Goal: Information Seeking & Learning: Learn about a topic

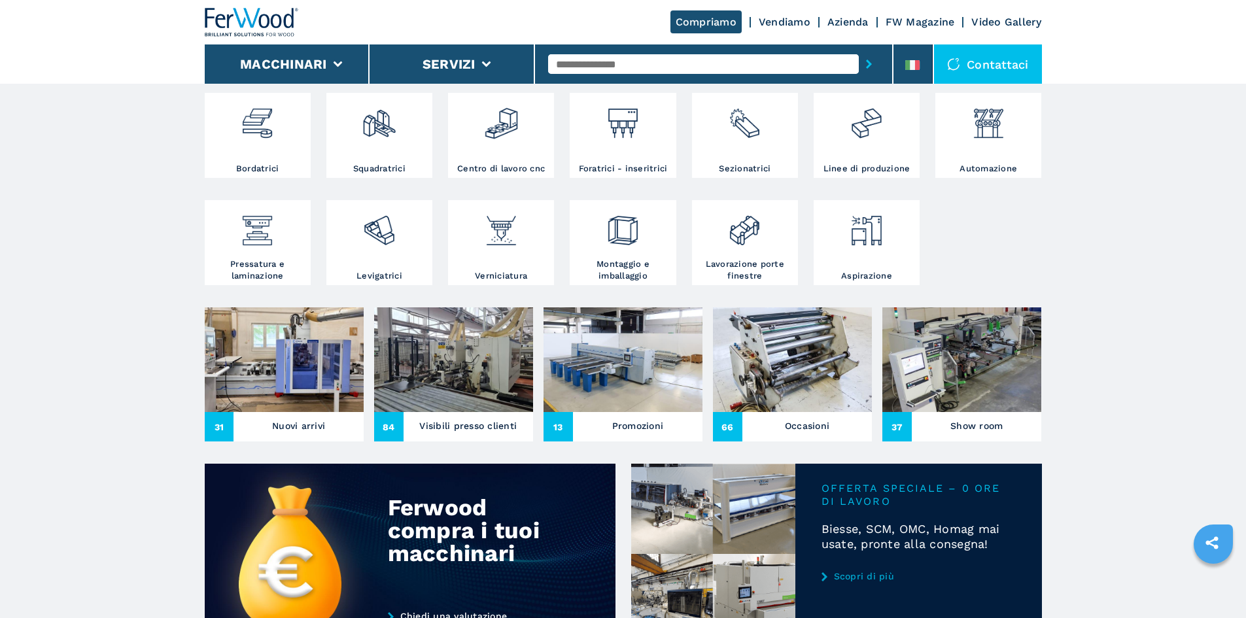
scroll to position [262, 0]
click at [860, 132] on img at bounding box center [866, 118] width 35 height 44
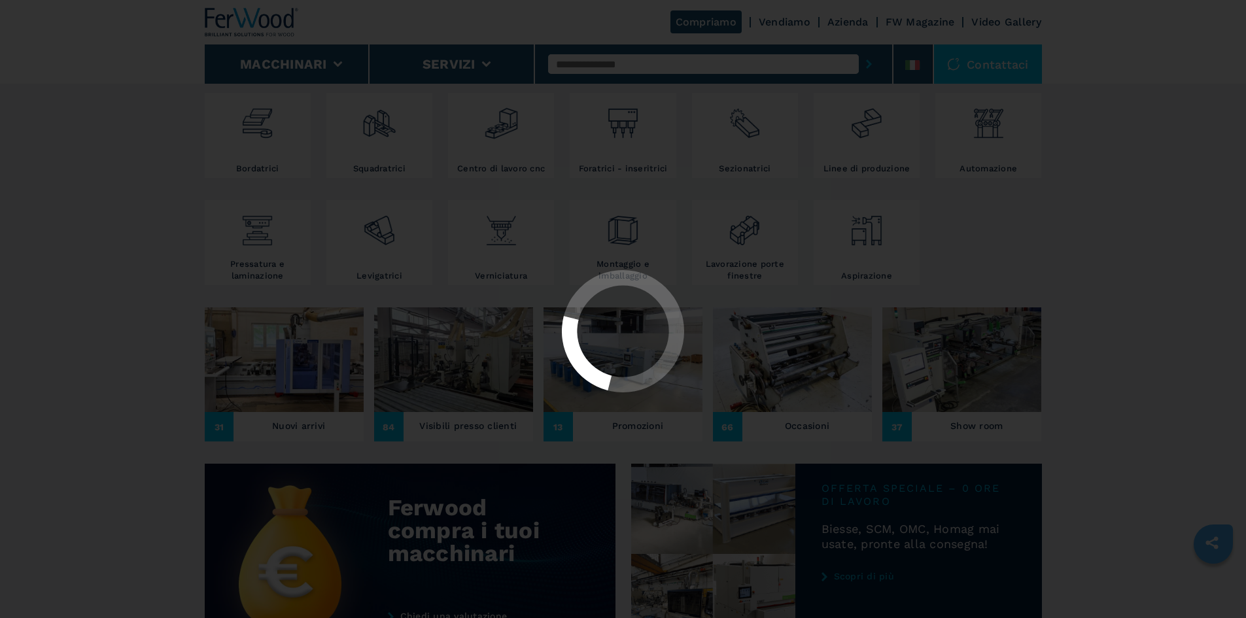
select select "**********"
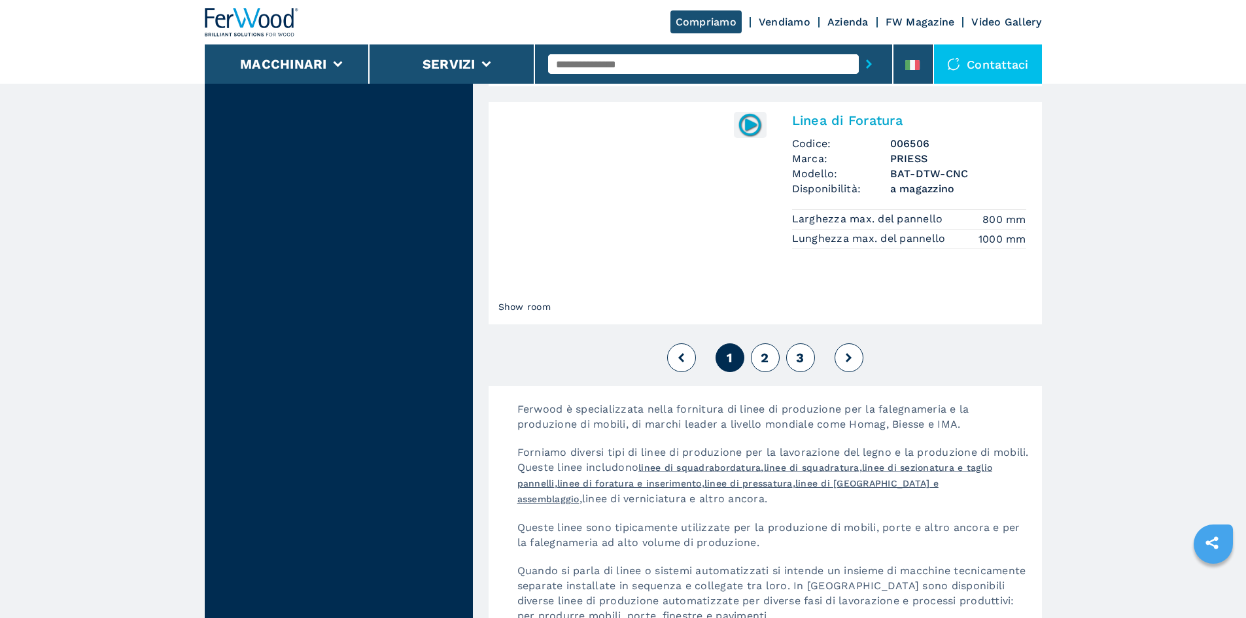
scroll to position [3010, 0]
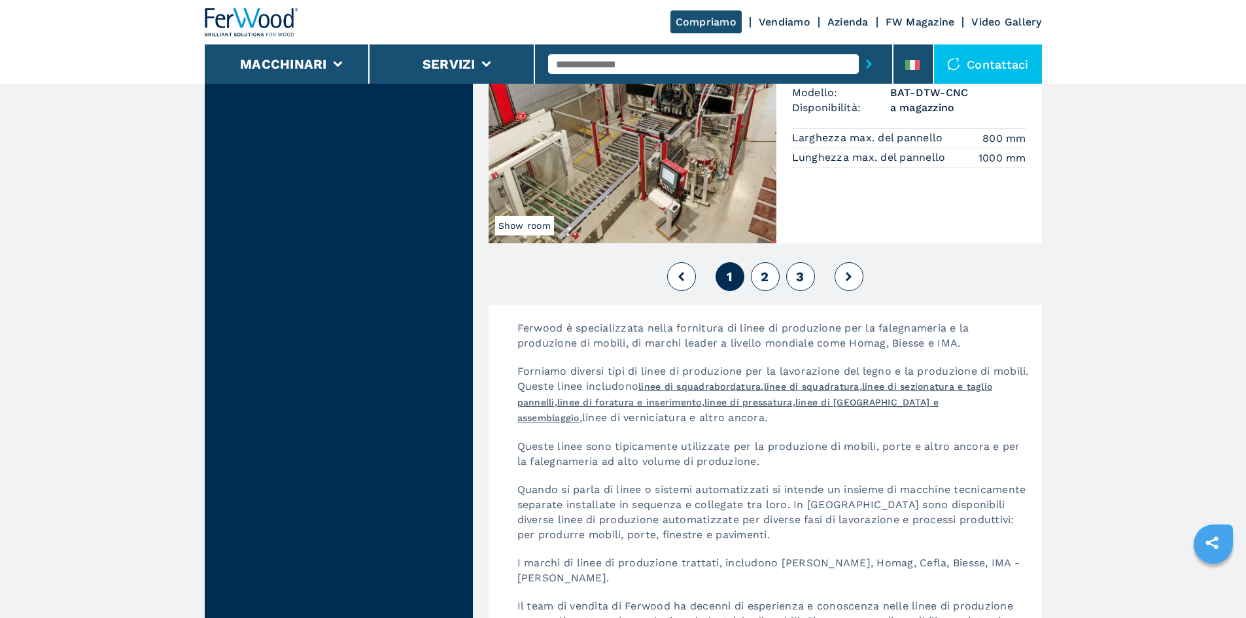
click at [768, 273] on span "2" at bounding box center [765, 277] width 8 height 16
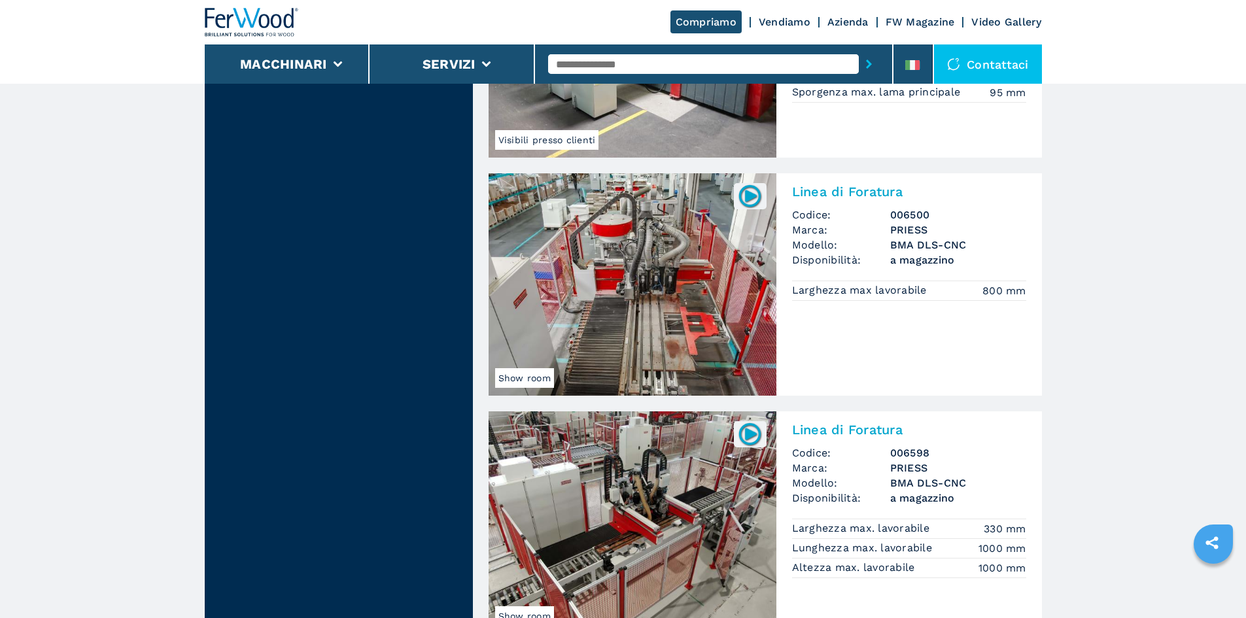
scroll to position [1897, 0]
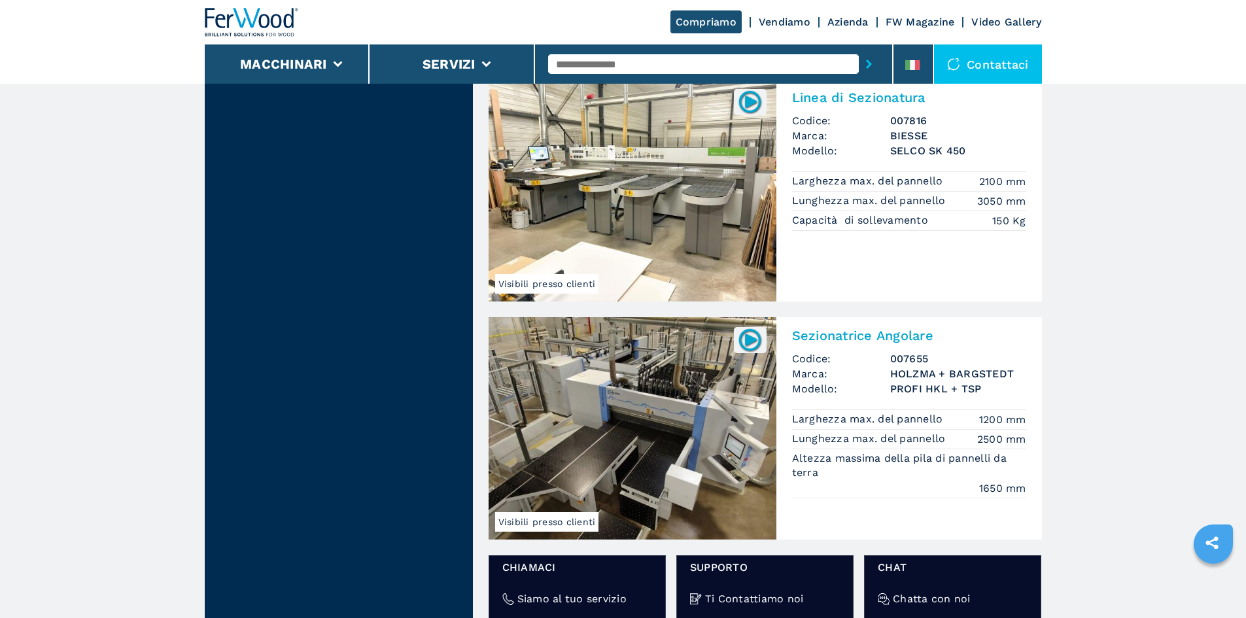
scroll to position [1309, 0]
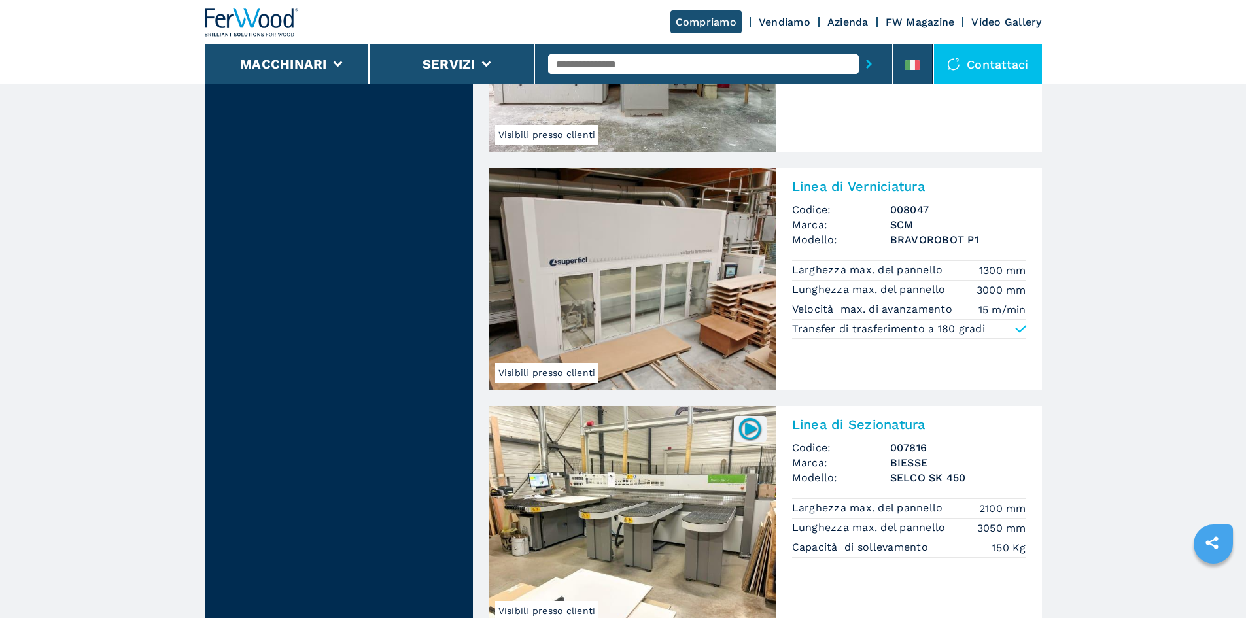
click at [664, 306] on img at bounding box center [633, 279] width 288 height 222
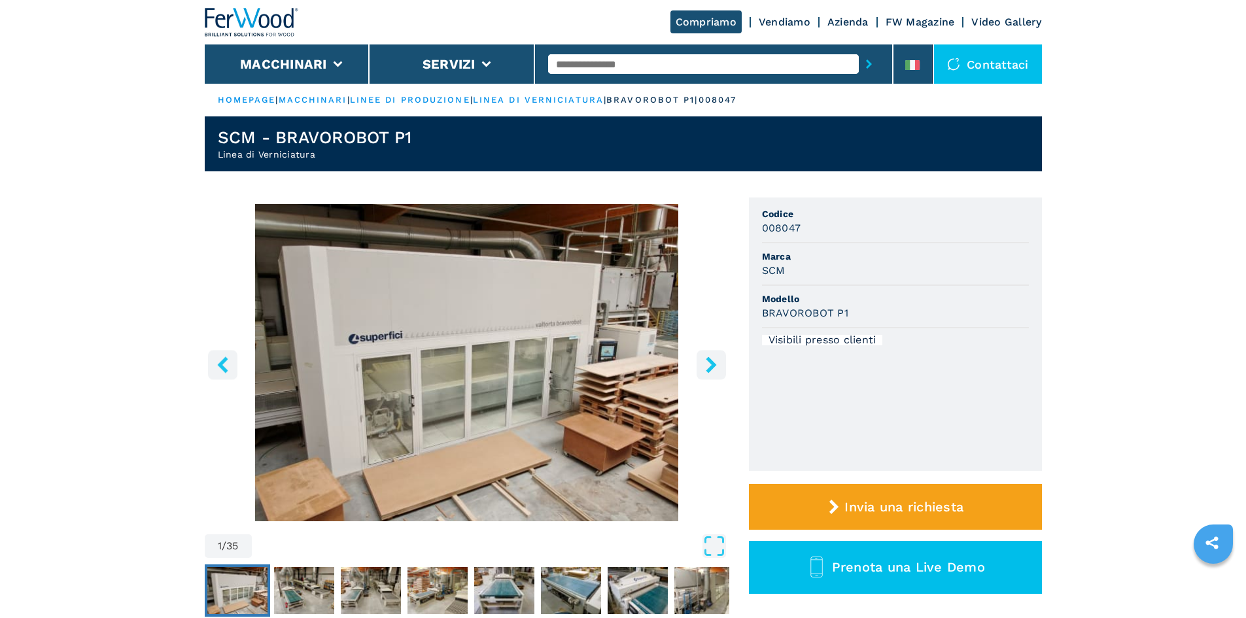
click at [709, 366] on icon "right-button" at bounding box center [711, 365] width 16 height 16
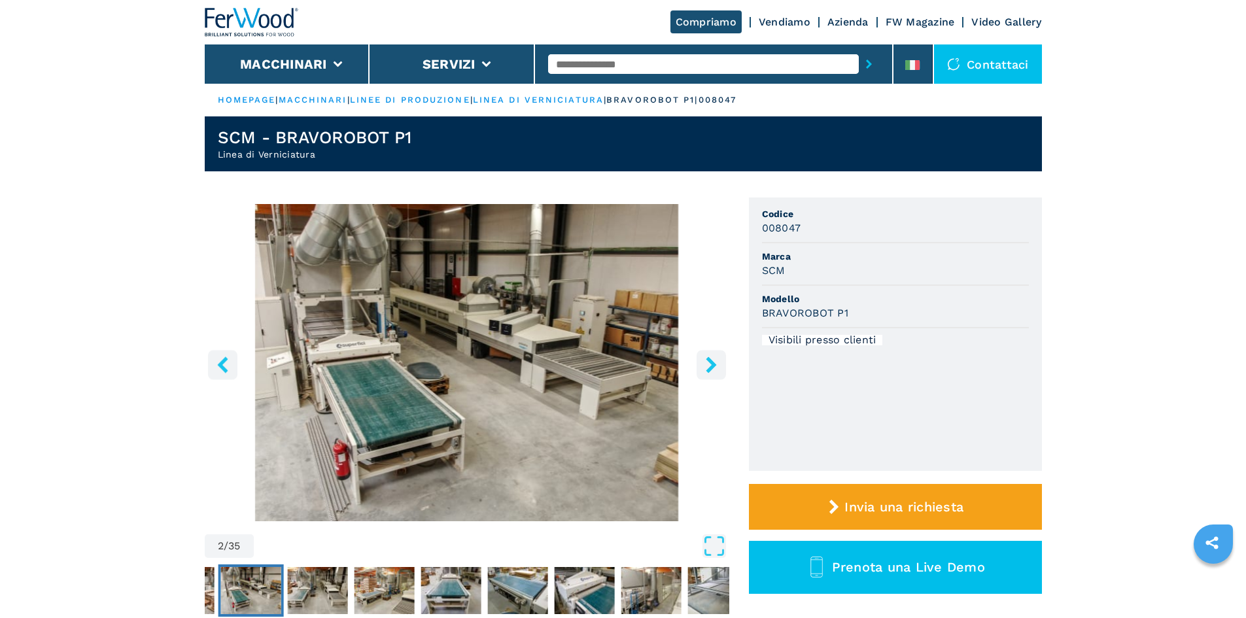
click at [709, 366] on icon "right-button" at bounding box center [711, 365] width 16 height 16
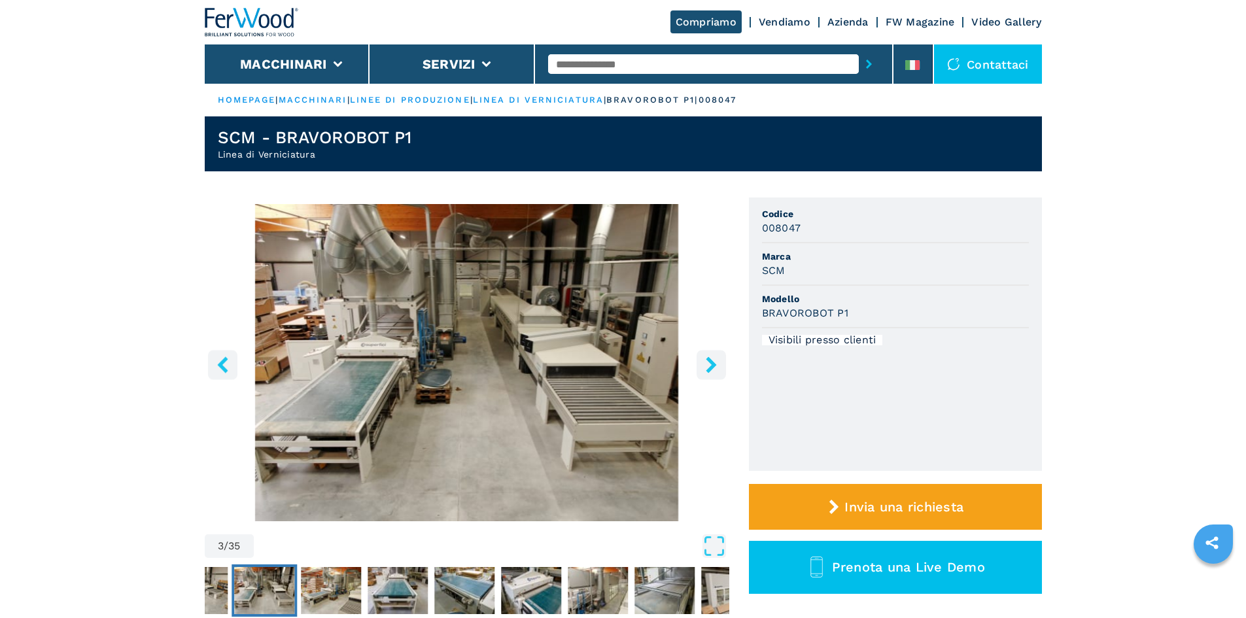
click at [709, 366] on icon "right-button" at bounding box center [711, 365] width 16 height 16
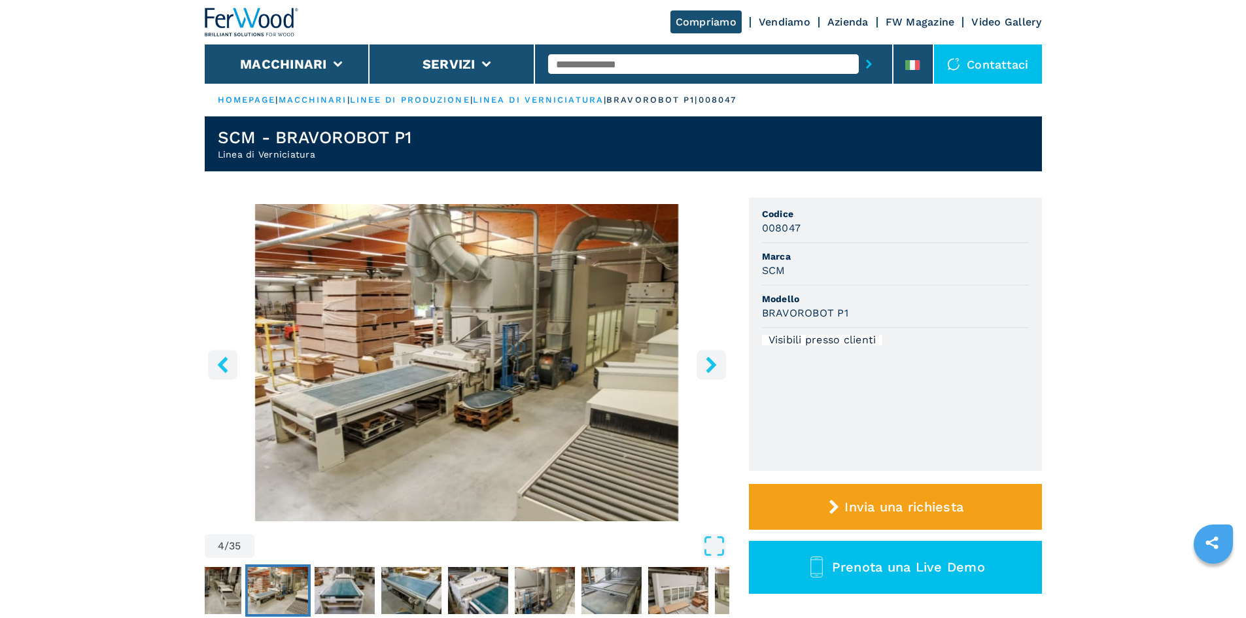
click at [709, 366] on icon "right-button" at bounding box center [711, 365] width 16 height 16
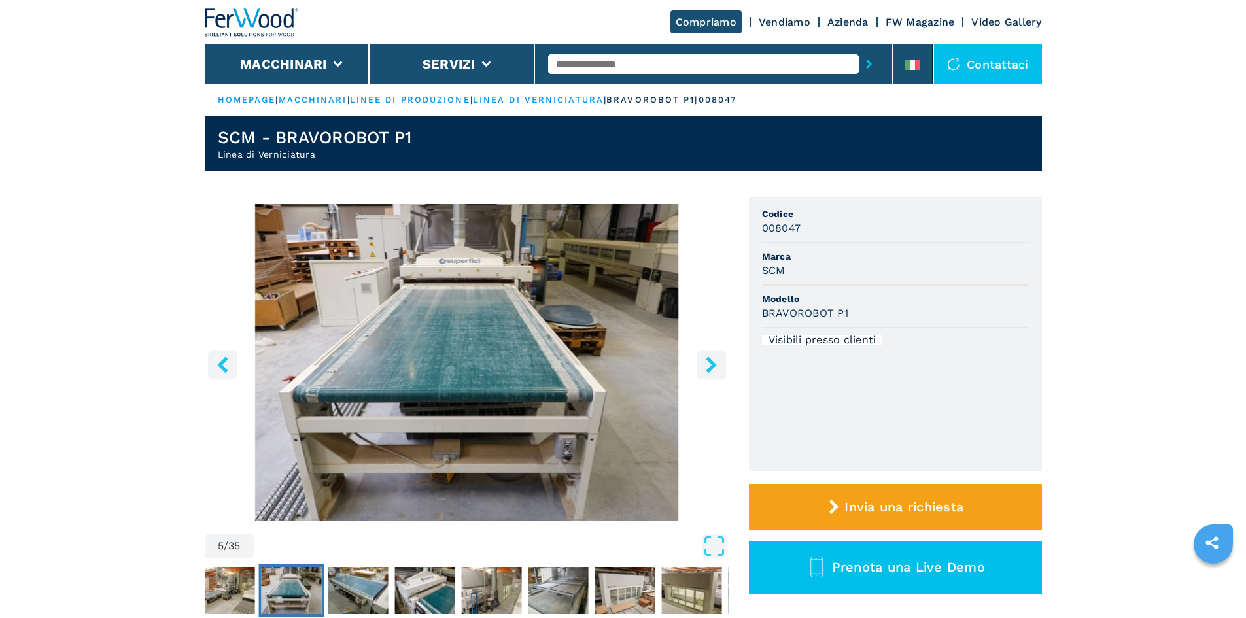
click at [709, 366] on icon "right-button" at bounding box center [711, 365] width 16 height 16
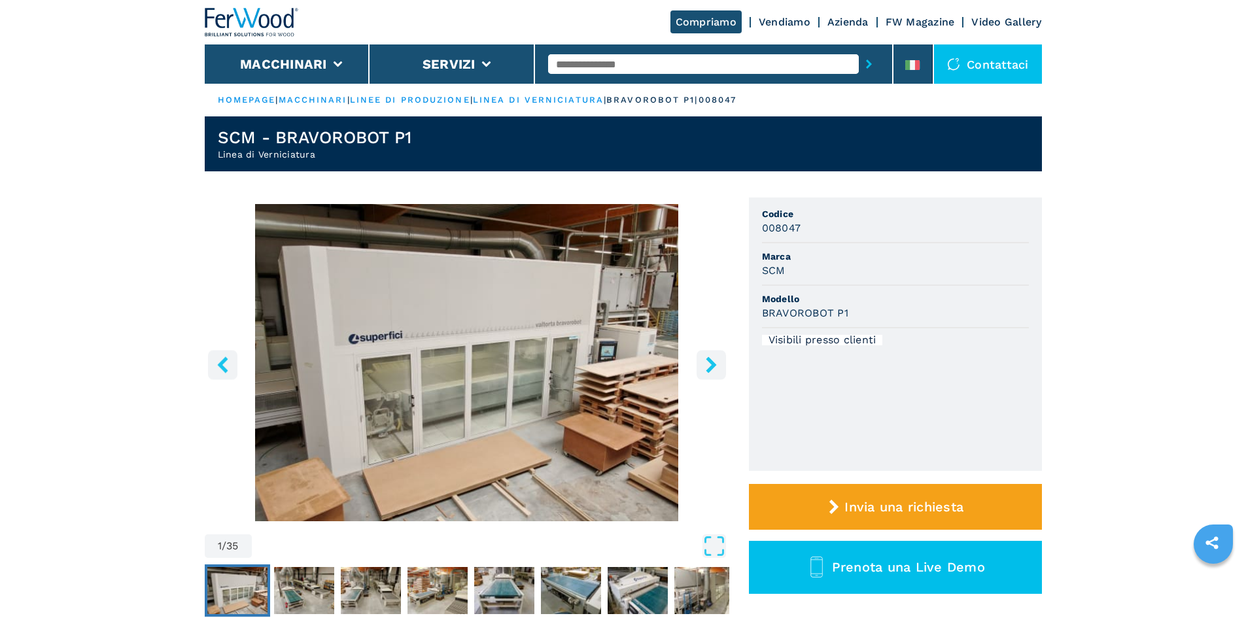
select select "**********"
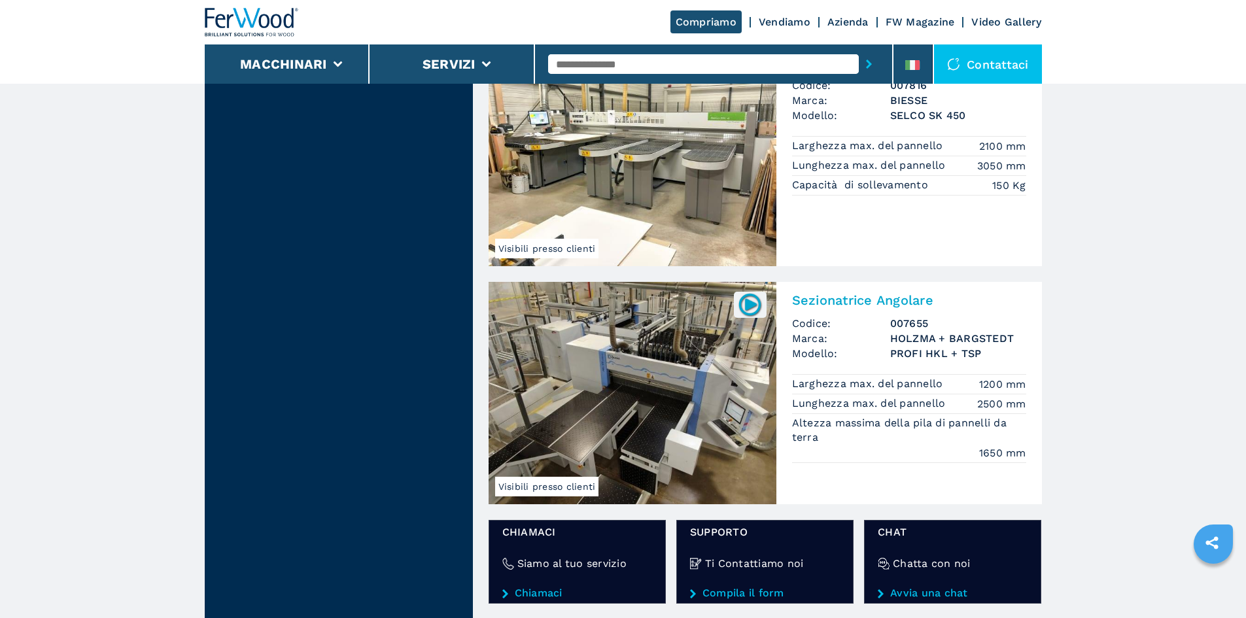
scroll to position [1767, 0]
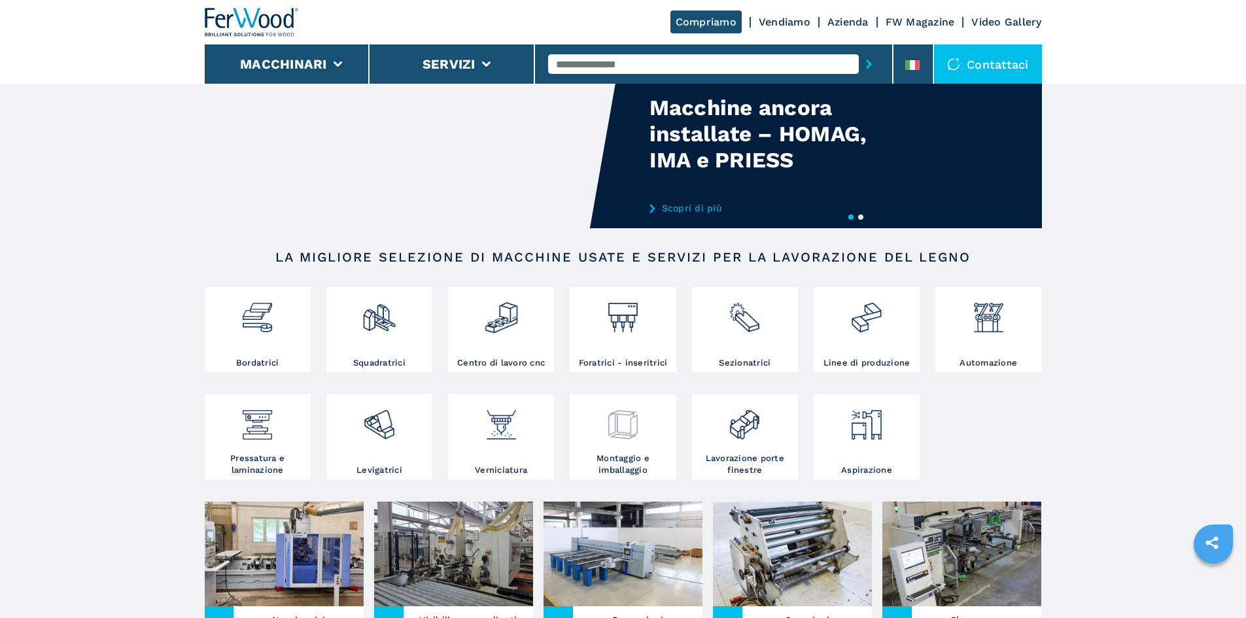
scroll to position [131, 0]
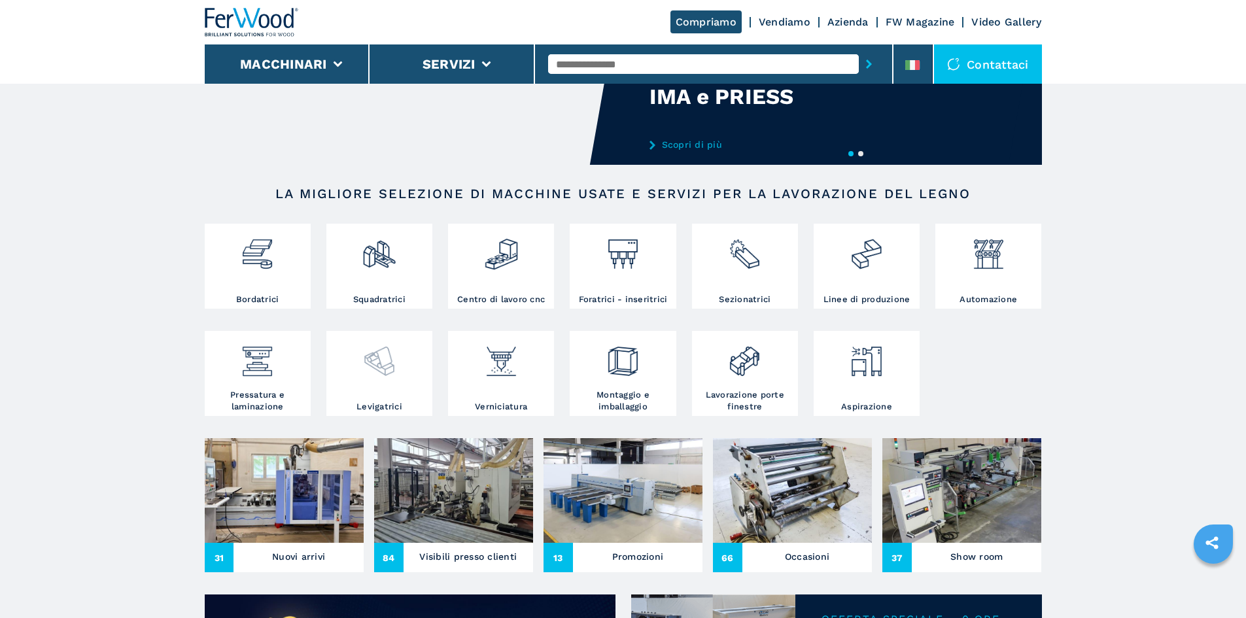
click at [379, 379] on img at bounding box center [379, 356] width 35 height 44
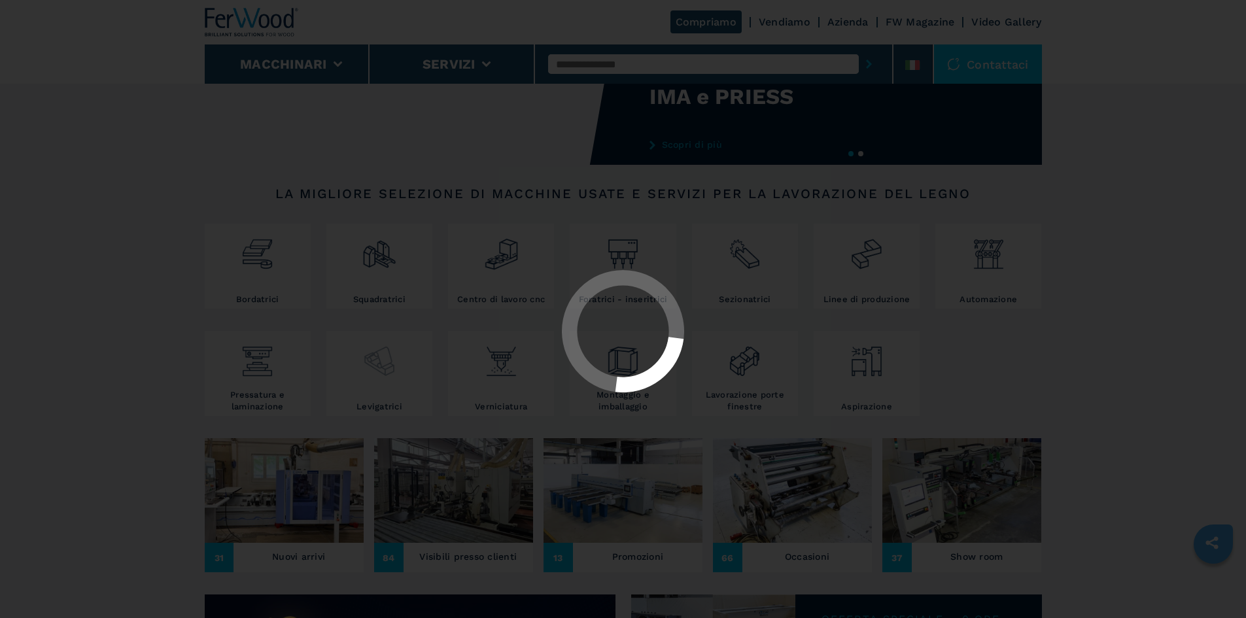
select select "**********"
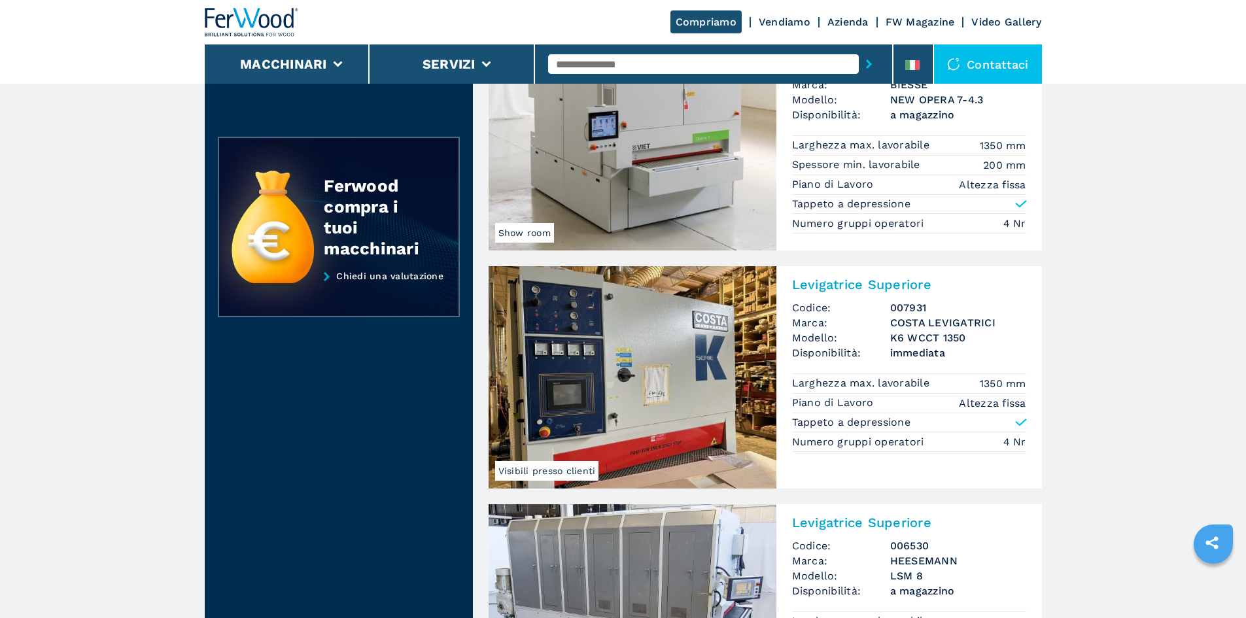
scroll to position [523, 0]
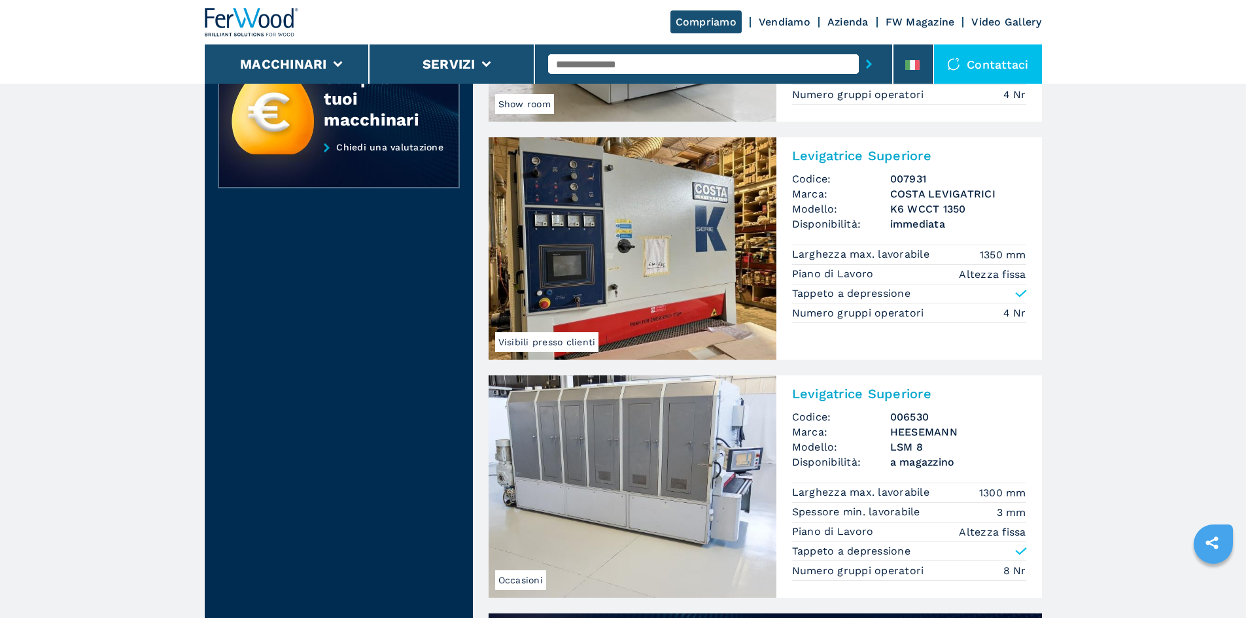
click at [851, 390] on h2 "Levigatrice Superiore" at bounding box center [909, 394] width 234 height 16
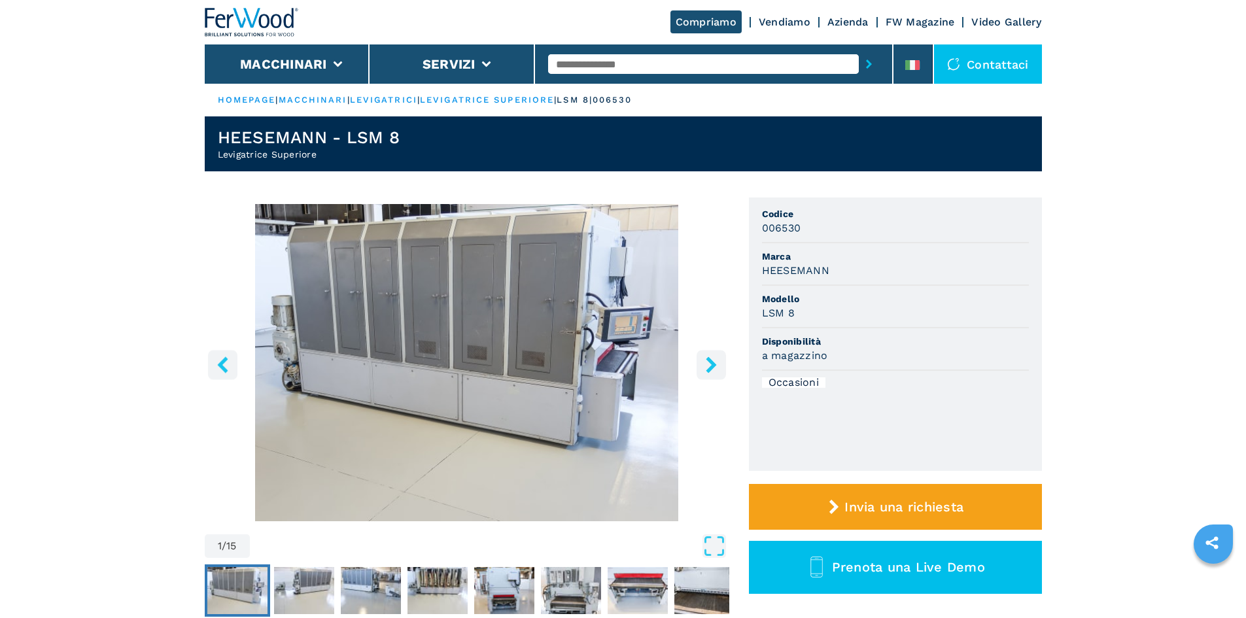
click at [713, 365] on icon "right-button" at bounding box center [711, 365] width 10 height 16
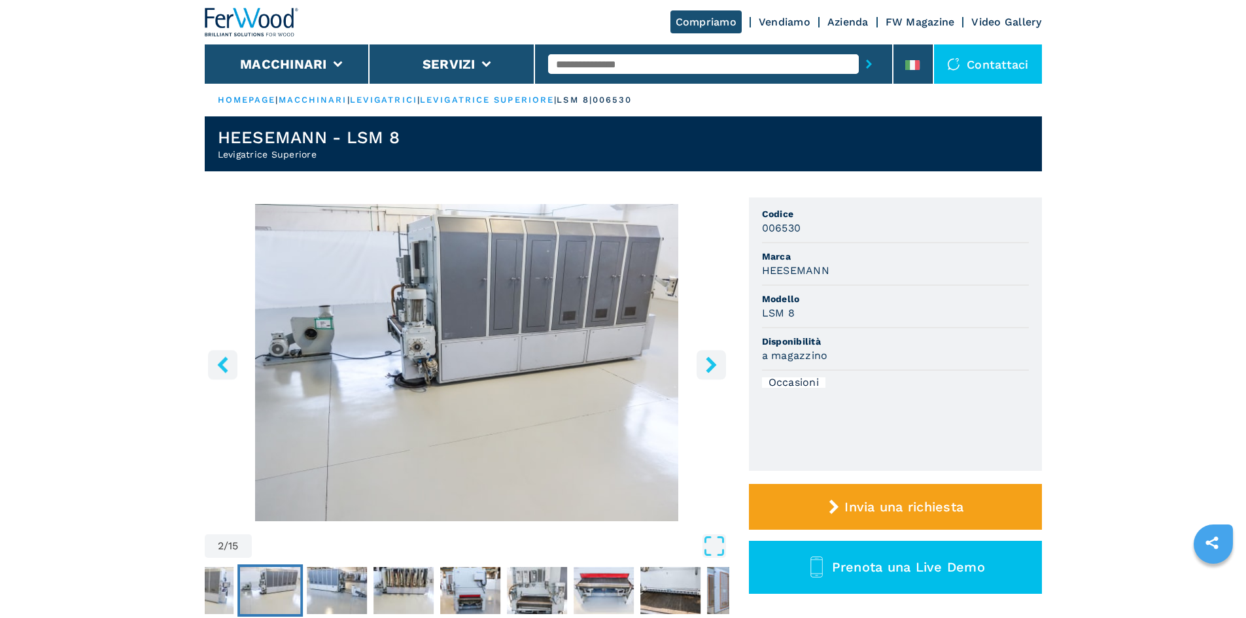
click at [713, 365] on icon "right-button" at bounding box center [711, 365] width 10 height 16
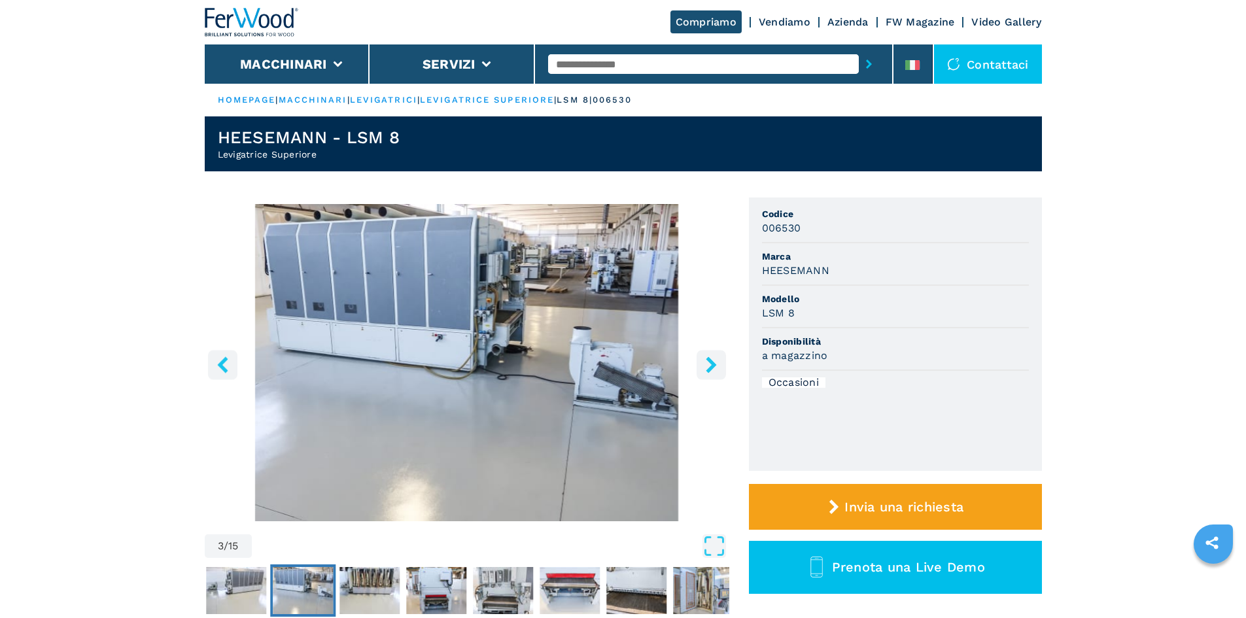
click at [713, 365] on icon "right-button" at bounding box center [711, 365] width 10 height 16
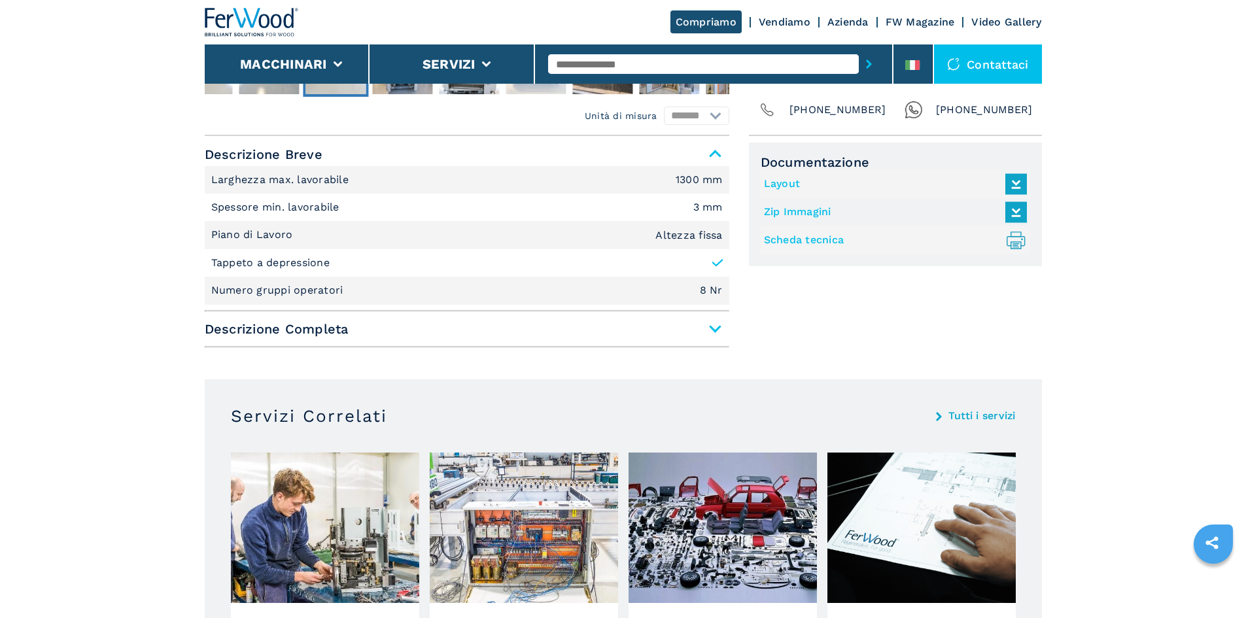
scroll to position [327, 0]
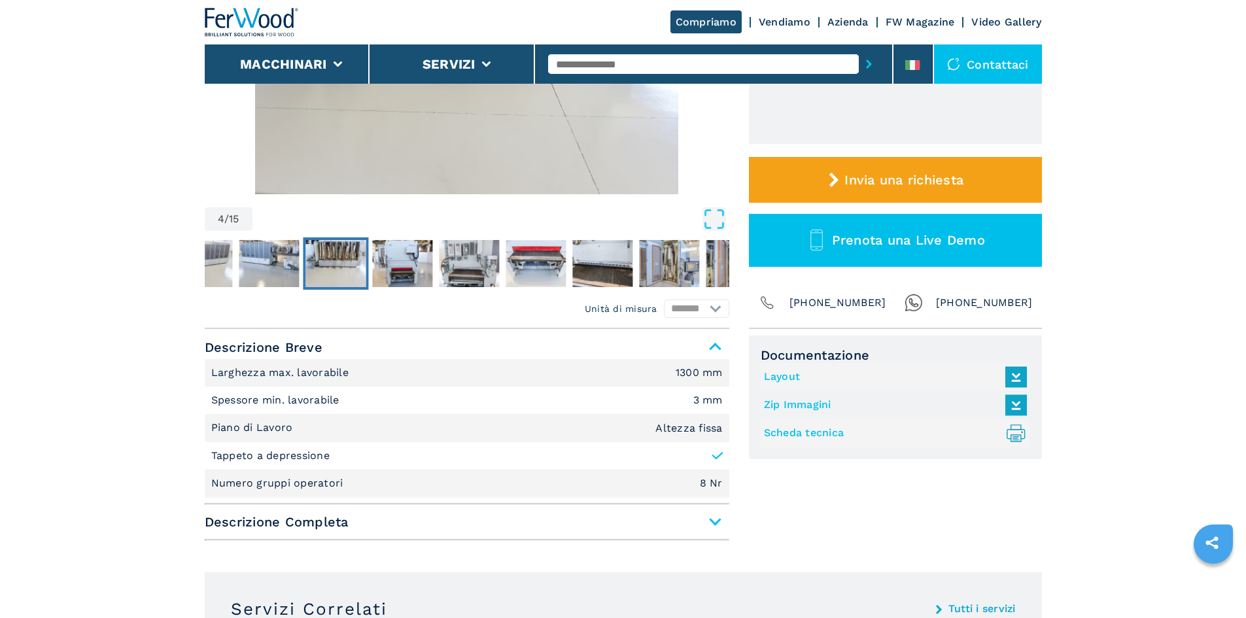
click at [711, 520] on span "Descrizione Completa" at bounding box center [467, 522] width 525 height 24
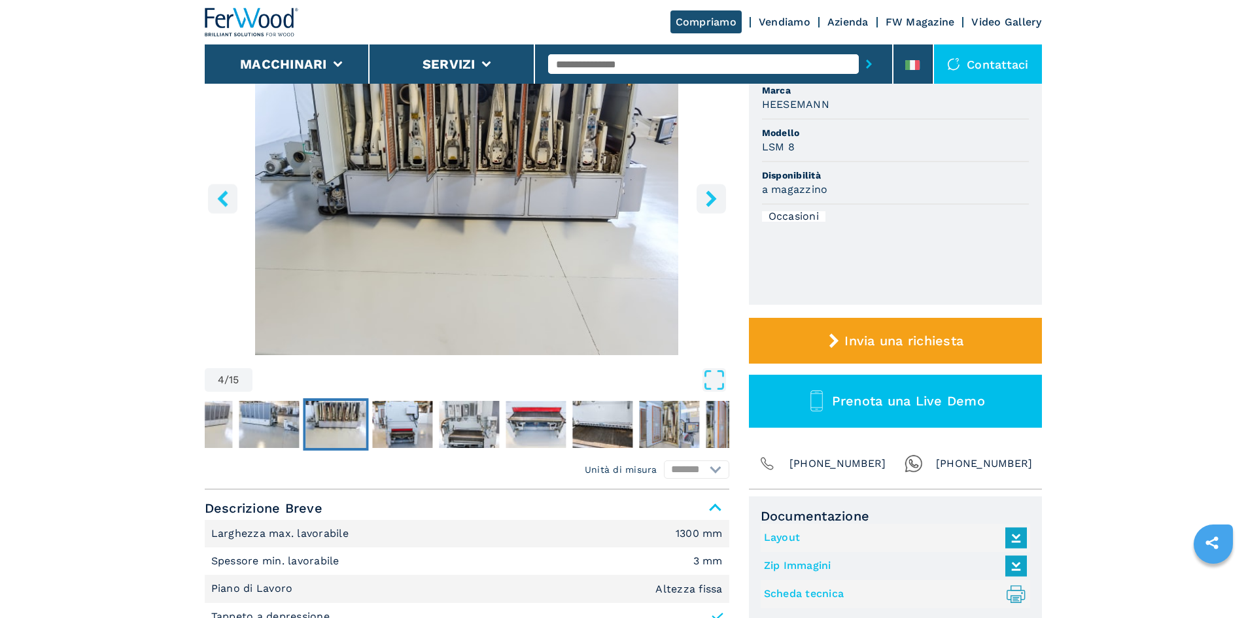
scroll to position [0, 0]
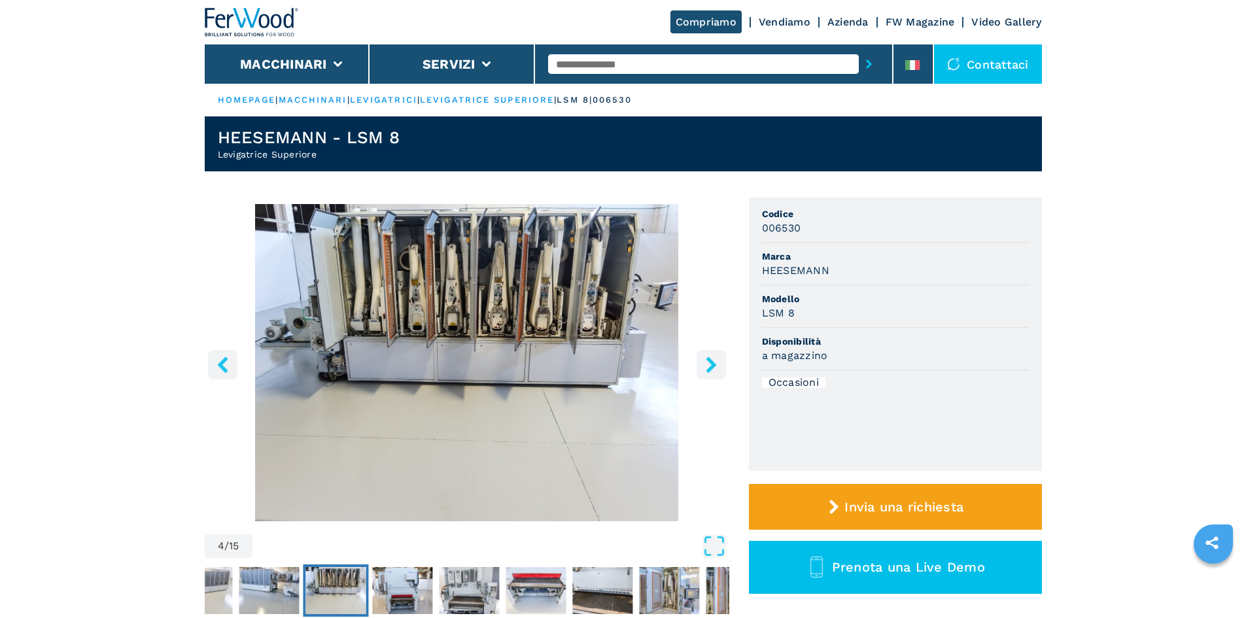
click at [520, 347] on img "Go to Slide 4" at bounding box center [467, 362] width 525 height 317
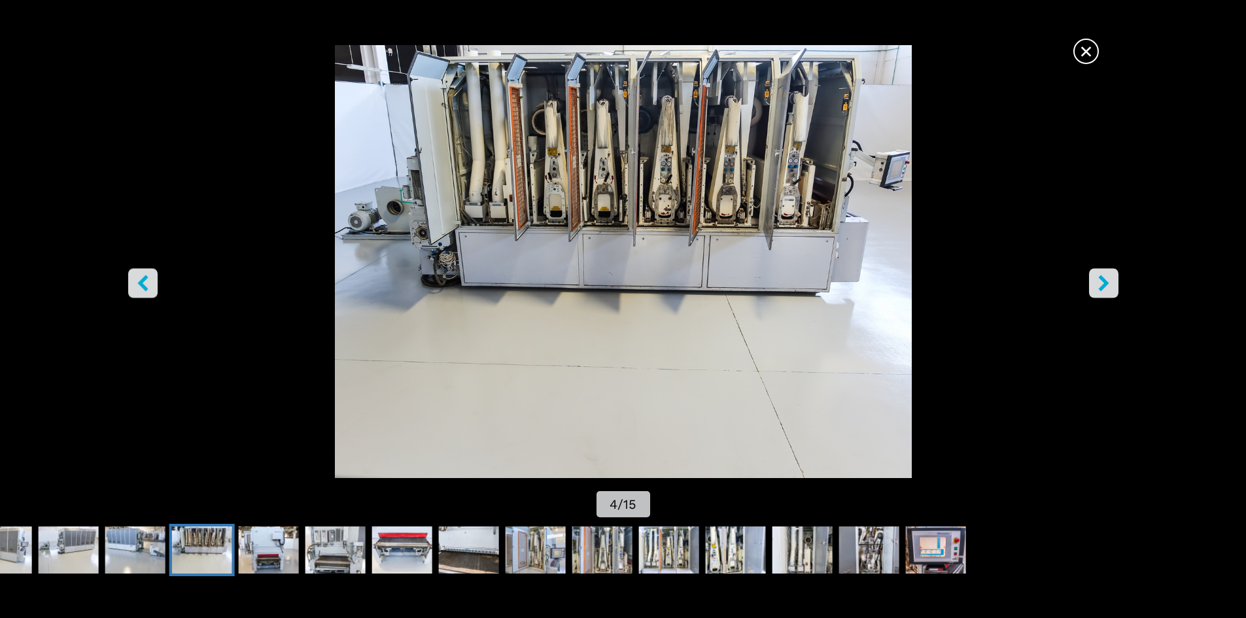
click at [520, 347] on div "Go to Slide 4" at bounding box center [623, 261] width 1246 height 433
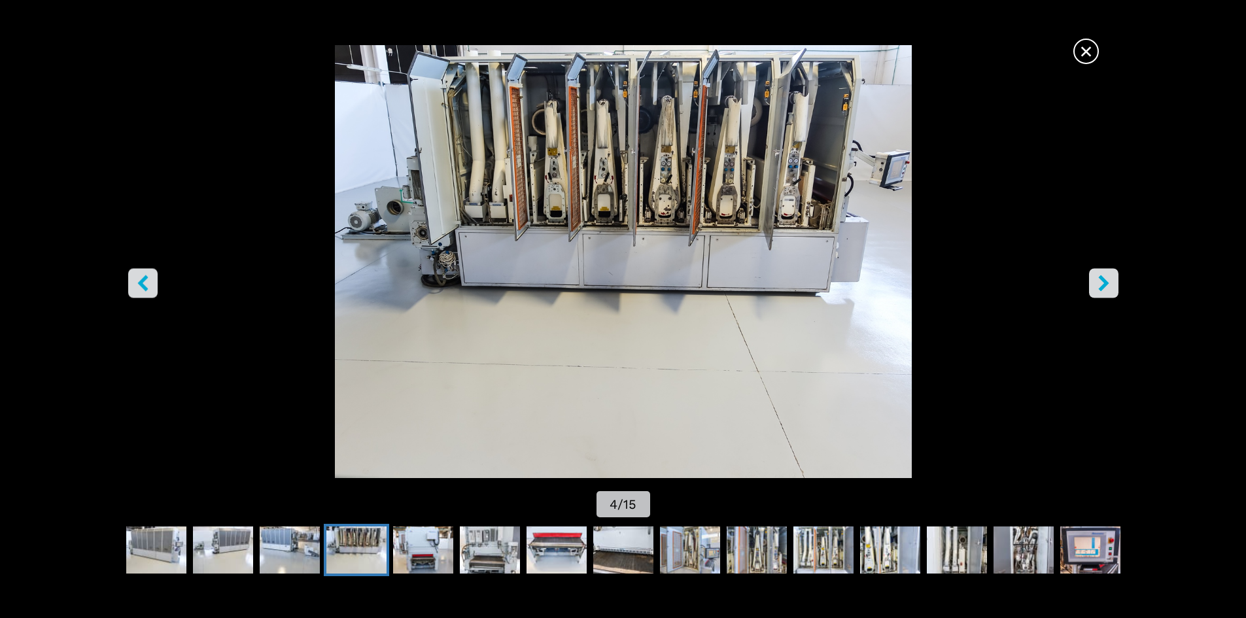
click at [1099, 284] on icon "right-button" at bounding box center [1104, 283] width 16 height 16
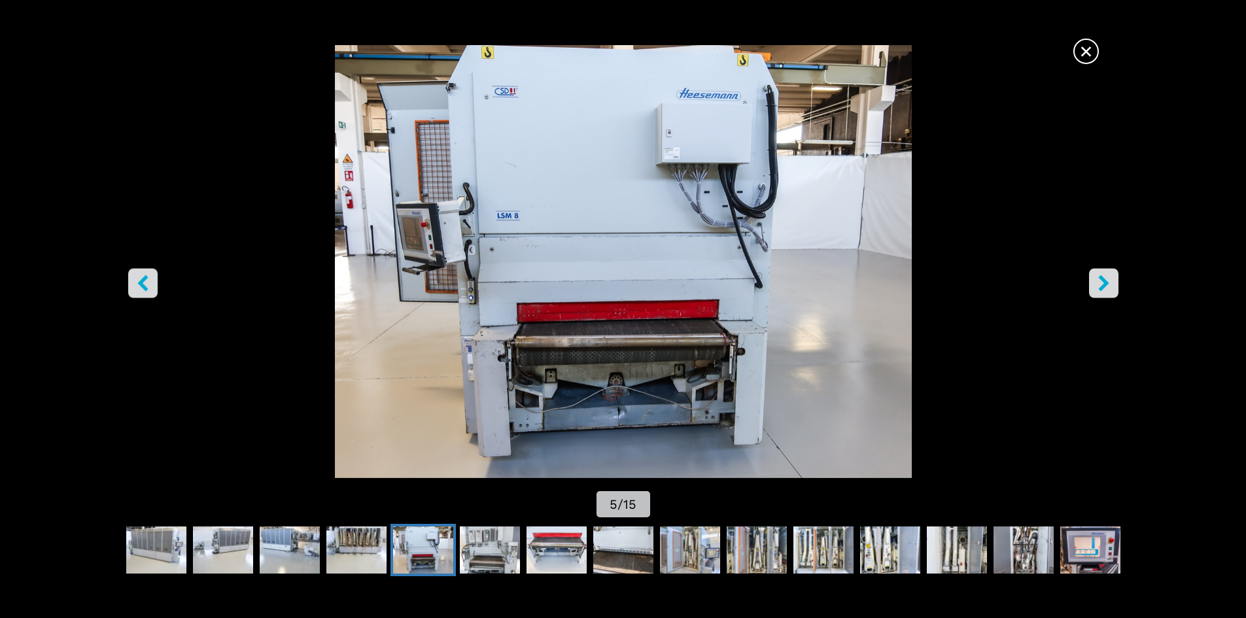
click at [1098, 282] on icon "right-button" at bounding box center [1104, 283] width 16 height 16
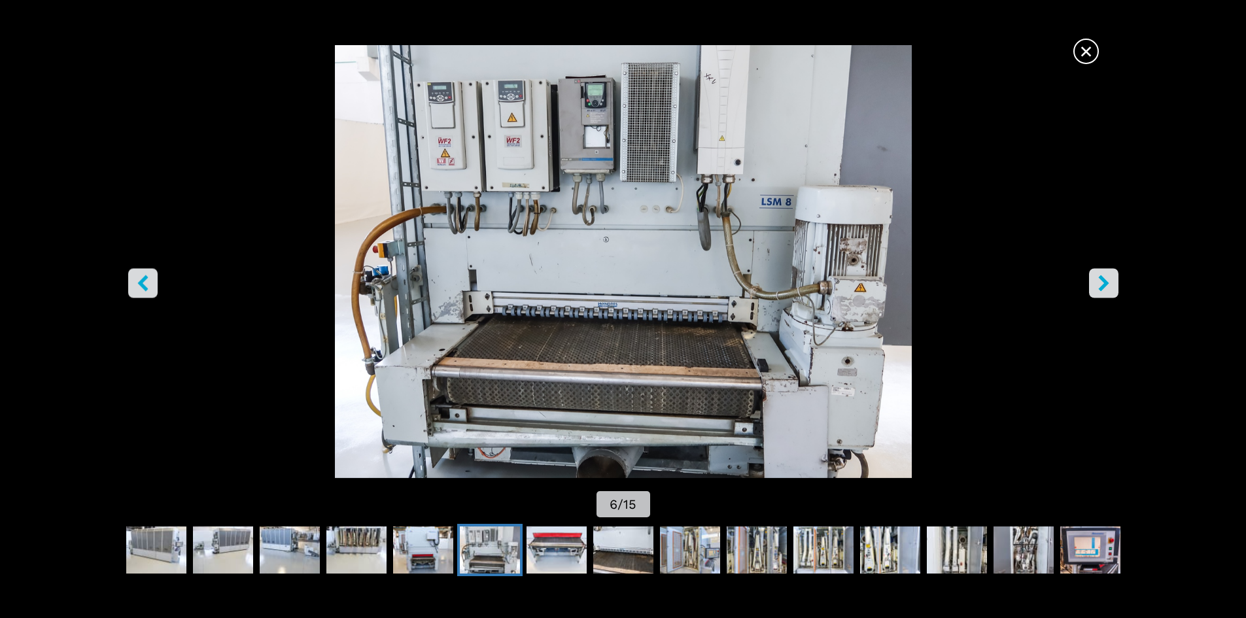
click at [1097, 282] on icon "right-button" at bounding box center [1104, 283] width 16 height 16
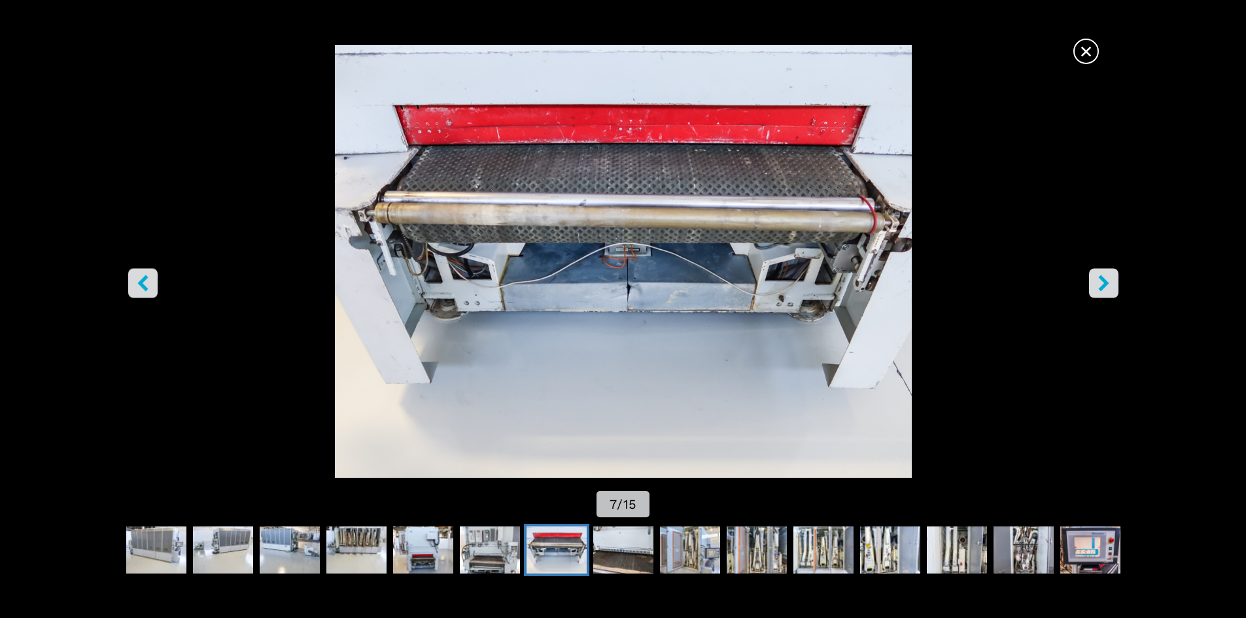
click at [1093, 282] on button "right-button" at bounding box center [1103, 282] width 29 height 29
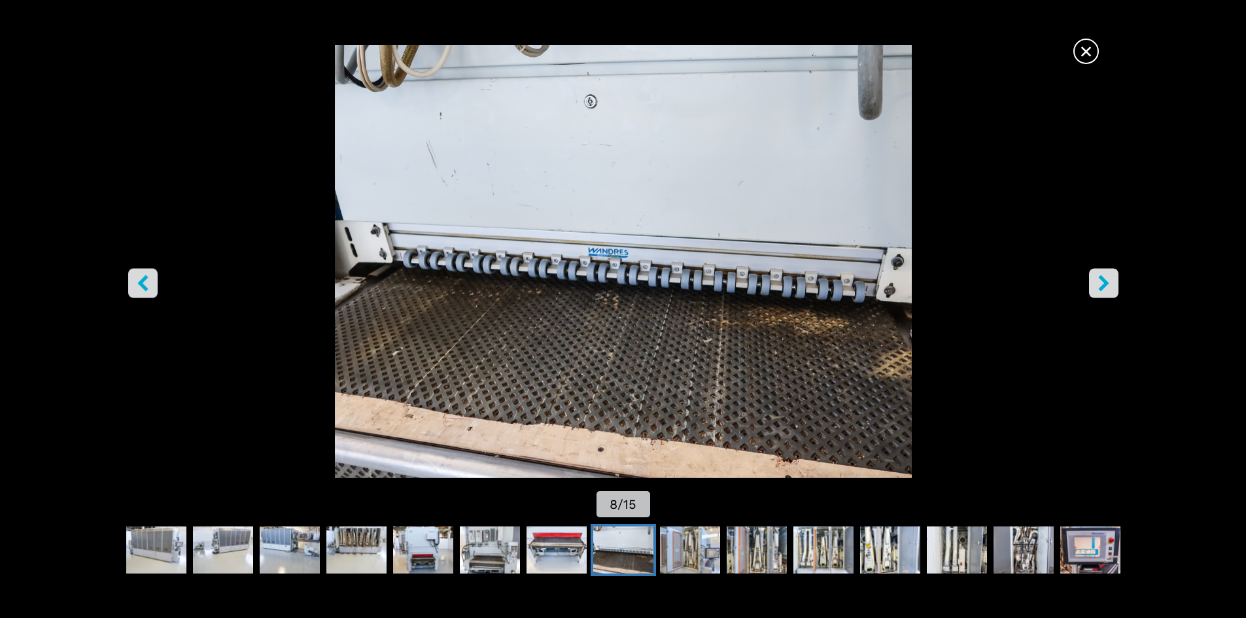
click at [1080, 282] on img "Go to Slide 8" at bounding box center [623, 261] width 1122 height 433
click at [145, 275] on icon "left-button" at bounding box center [143, 283] width 16 height 16
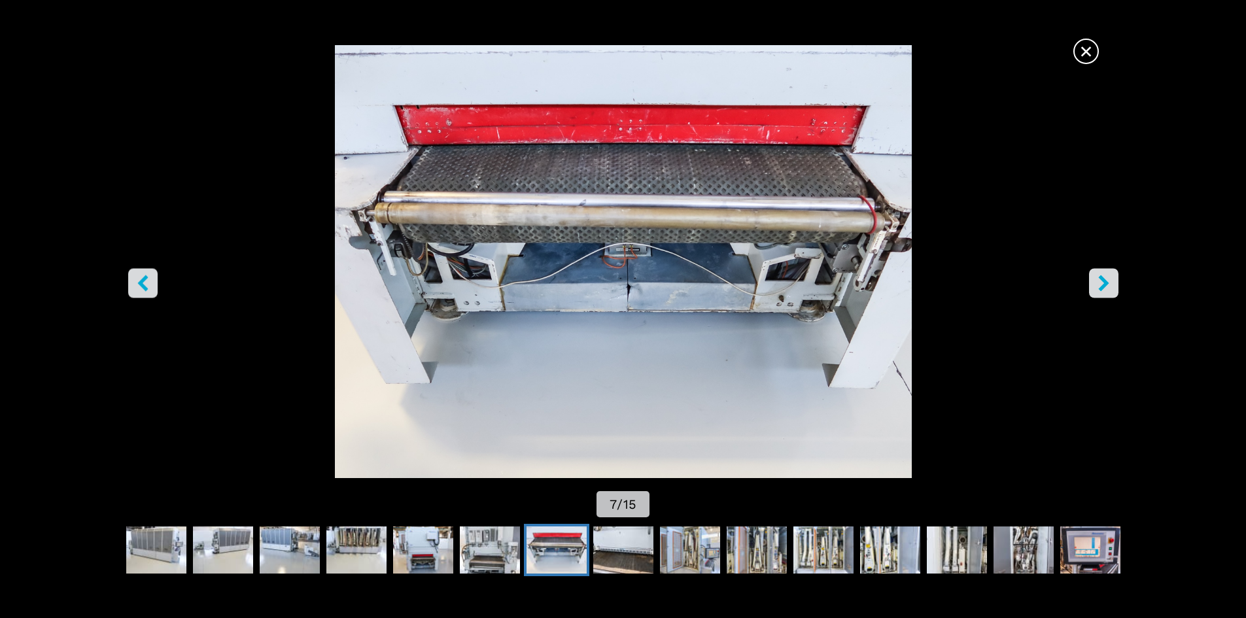
click at [145, 275] on icon "left-button" at bounding box center [143, 283] width 16 height 16
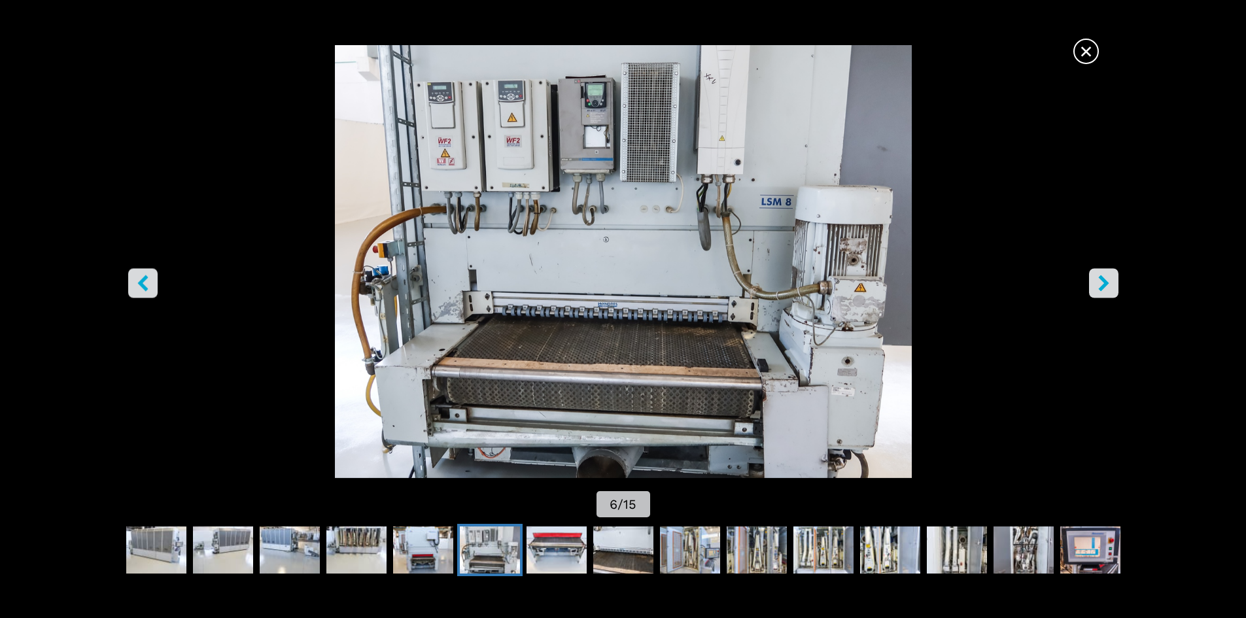
click at [145, 275] on icon "left-button" at bounding box center [143, 283] width 16 height 16
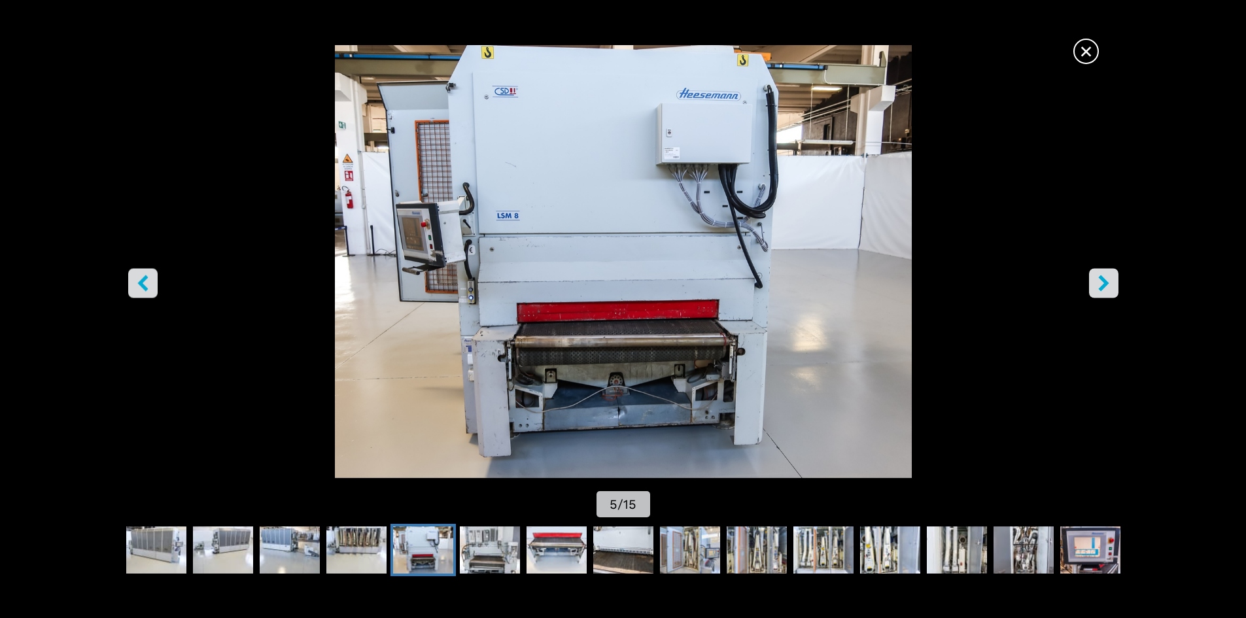
click at [145, 275] on icon "left-button" at bounding box center [143, 283] width 16 height 16
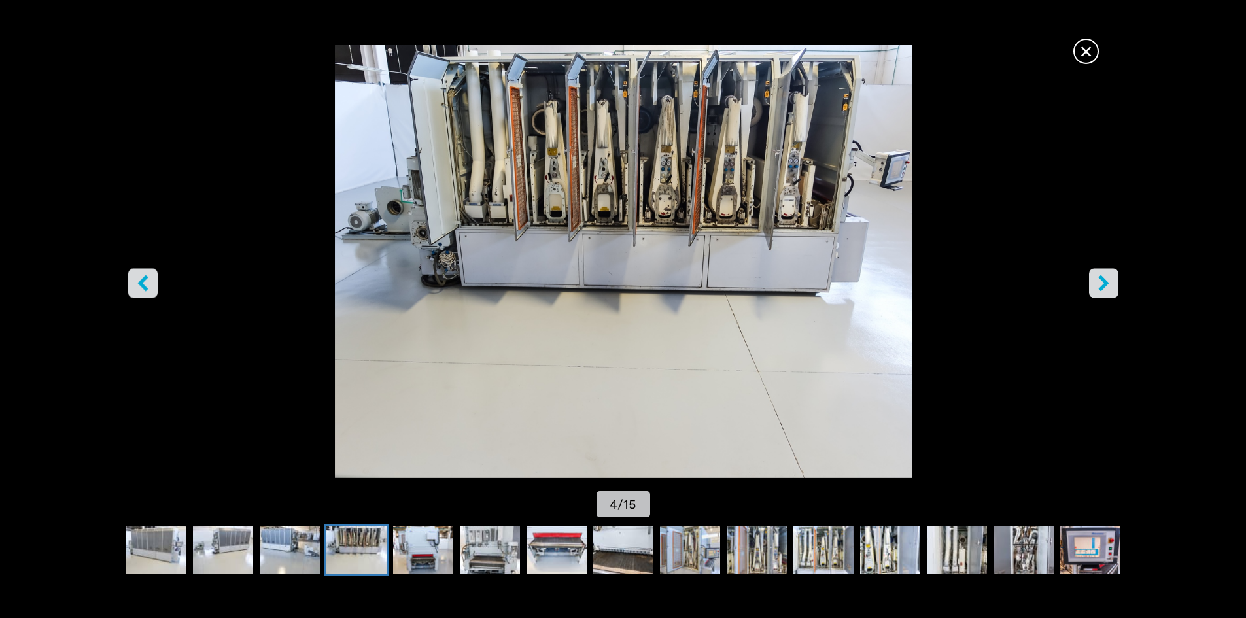
click at [1083, 52] on span "×" at bounding box center [1086, 48] width 23 height 23
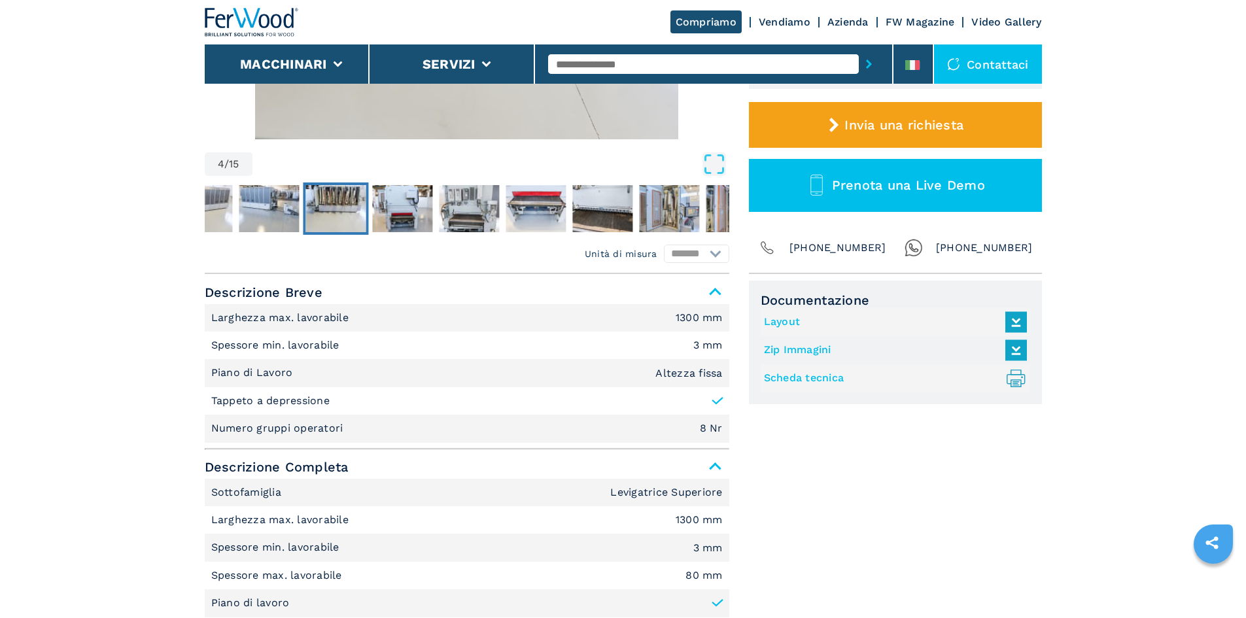
scroll to position [393, 0]
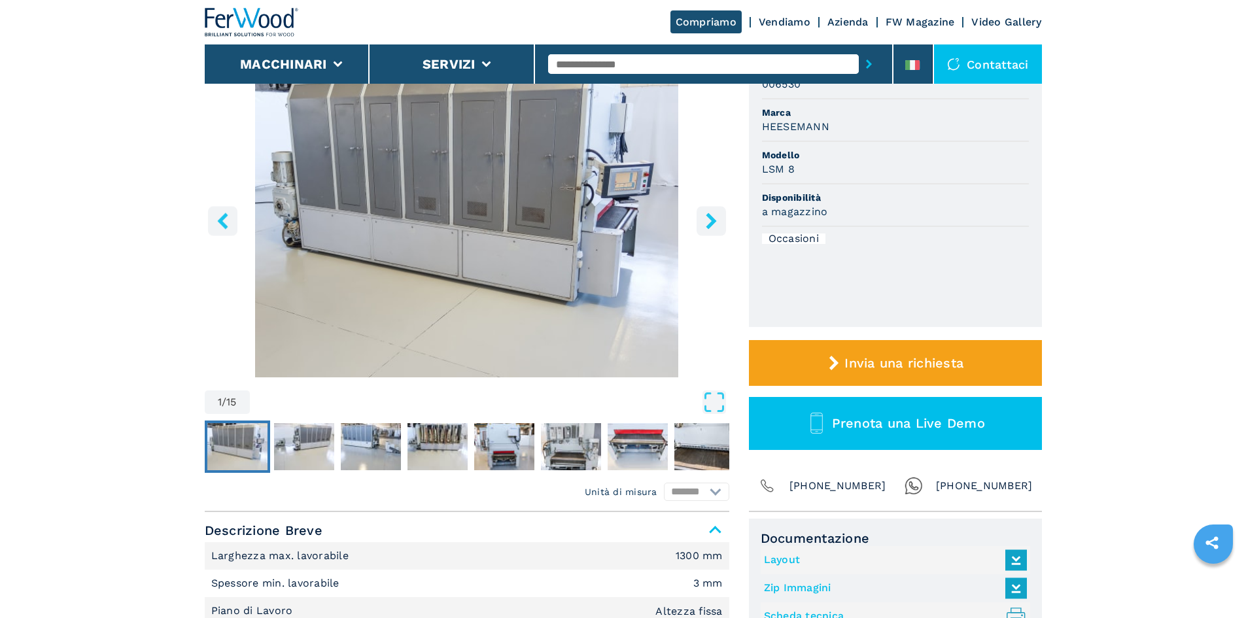
select select "**********"
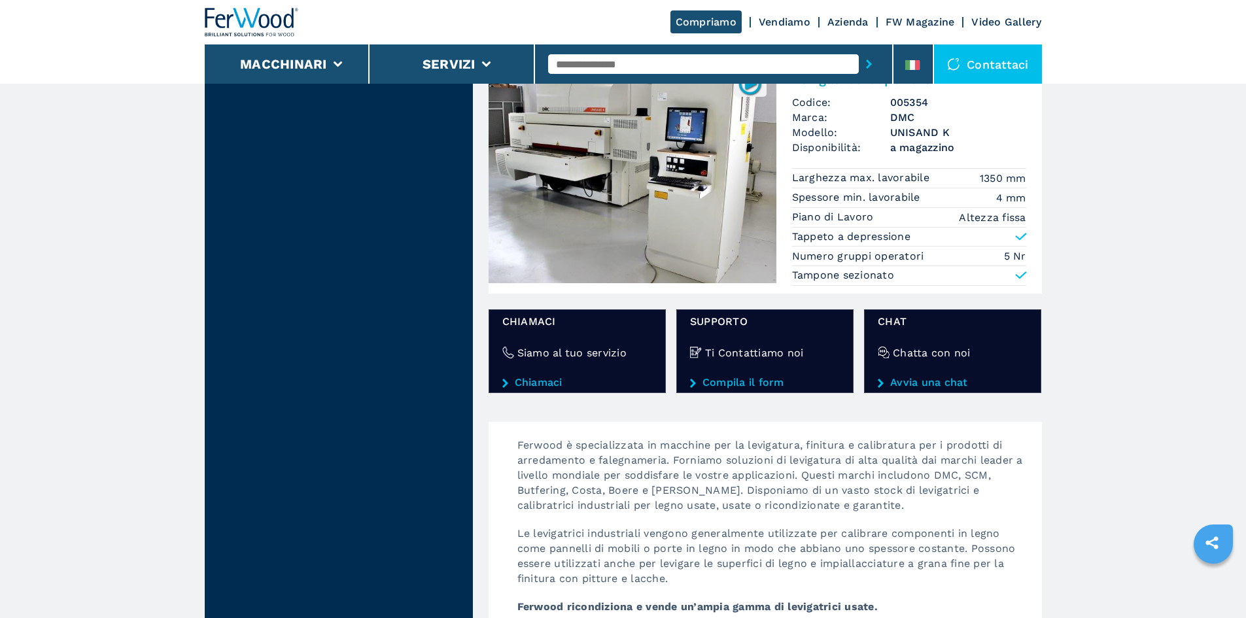
scroll to position [1417, 0]
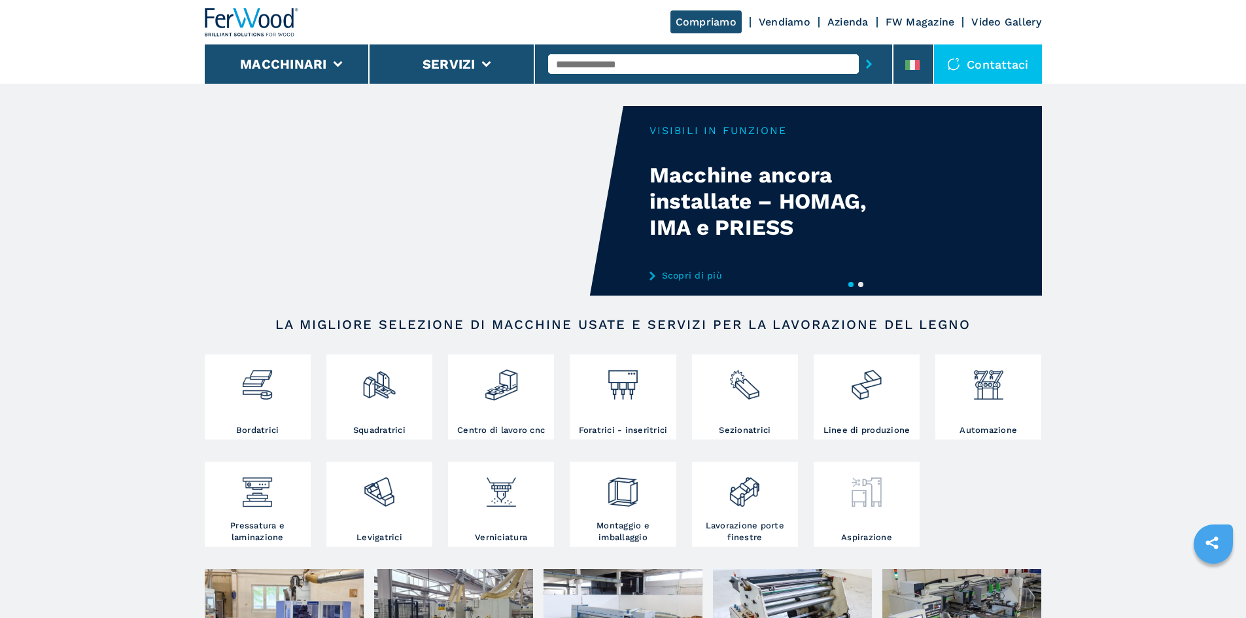
click at [879, 510] on img at bounding box center [866, 487] width 35 height 44
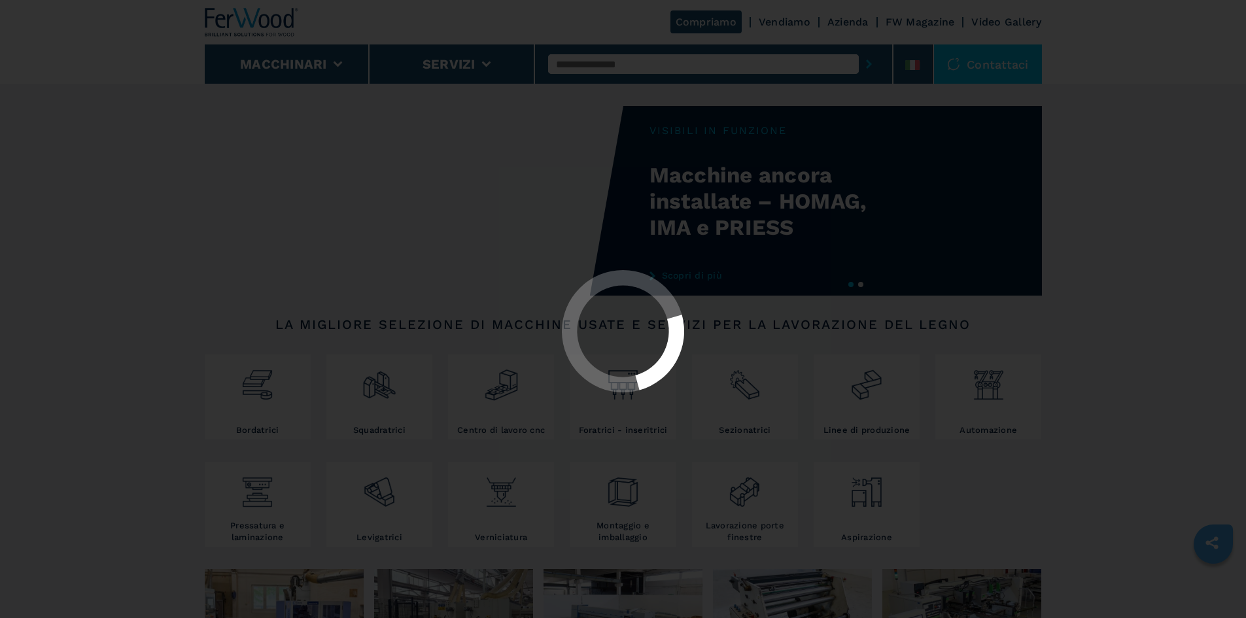
select select "**********"
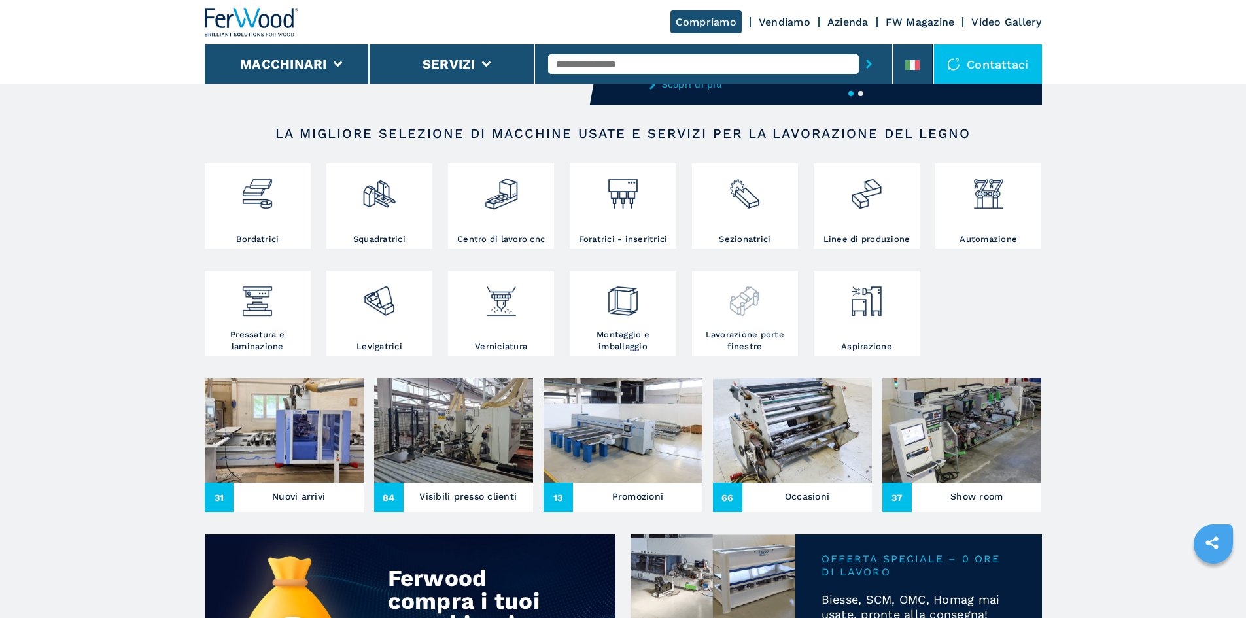
scroll to position [196, 0]
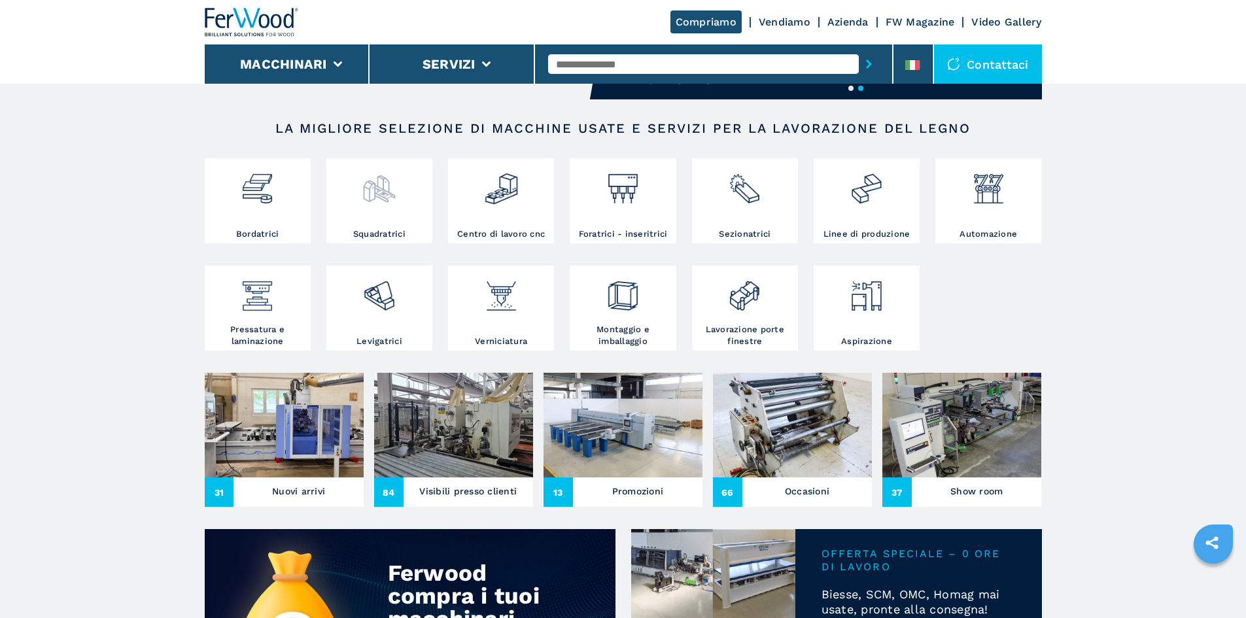
click at [378, 213] on div at bounding box center [379, 195] width 99 height 67
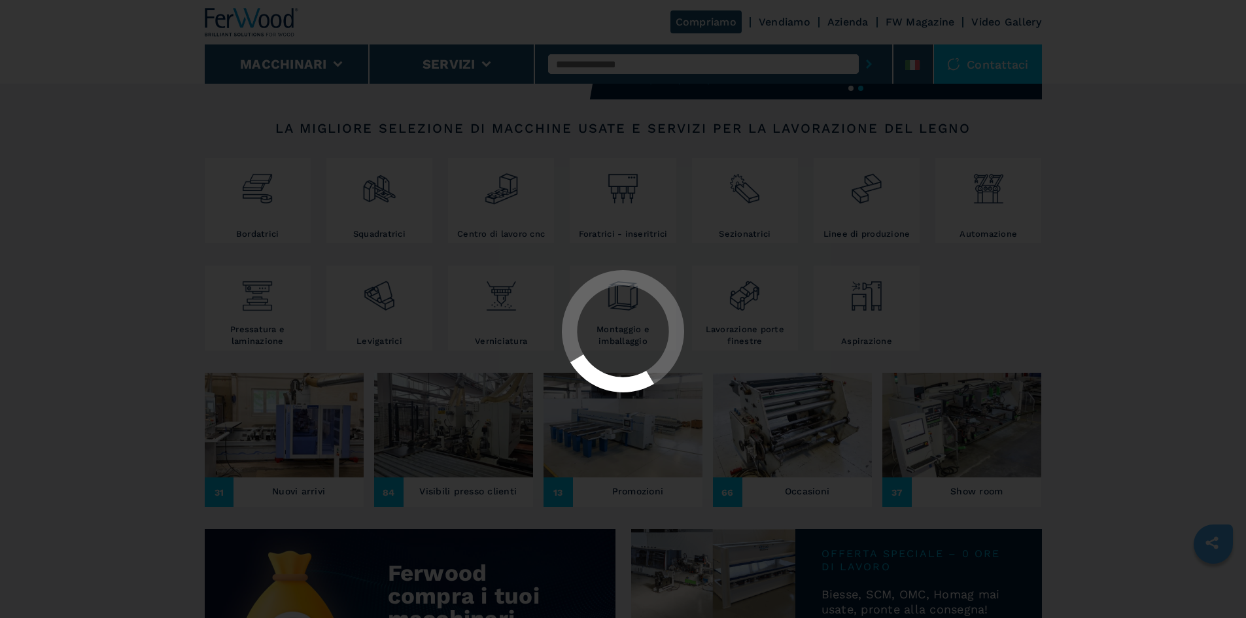
select select "**********"
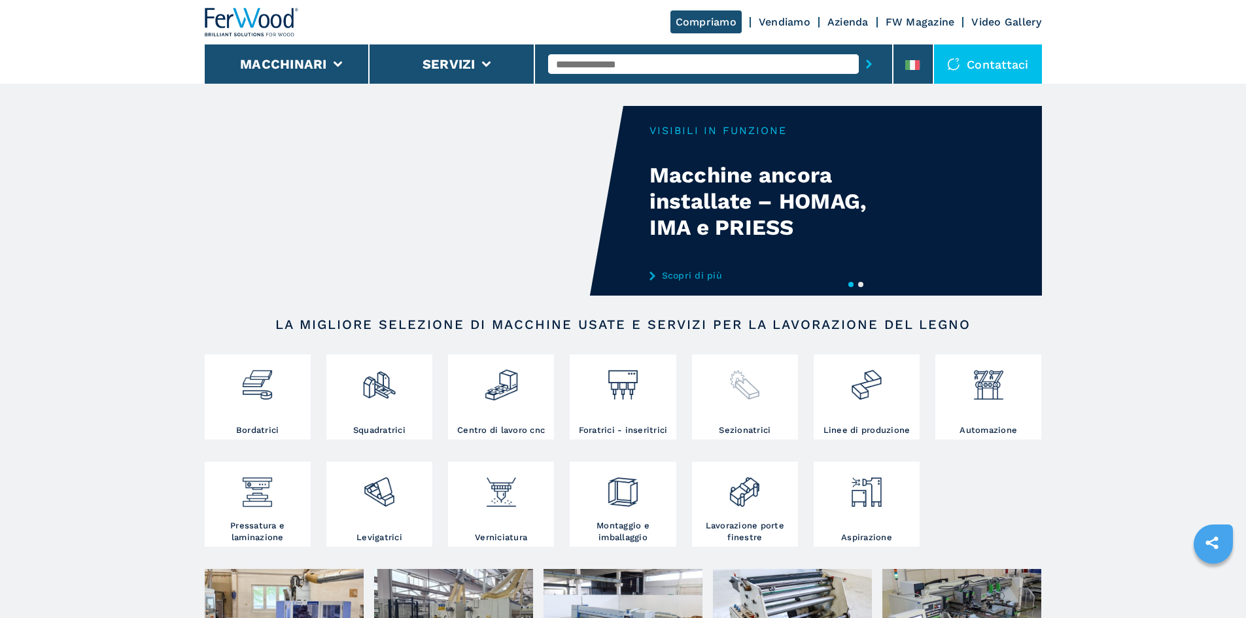
click at [745, 395] on img at bounding box center [745, 380] width 35 height 44
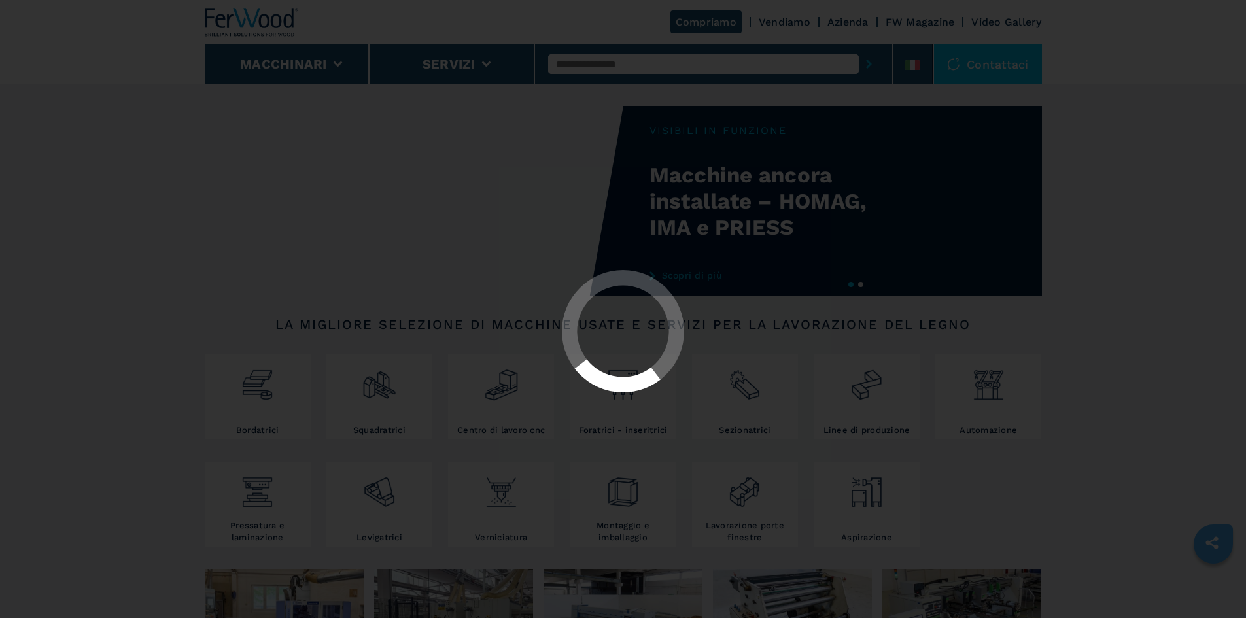
select select "**********"
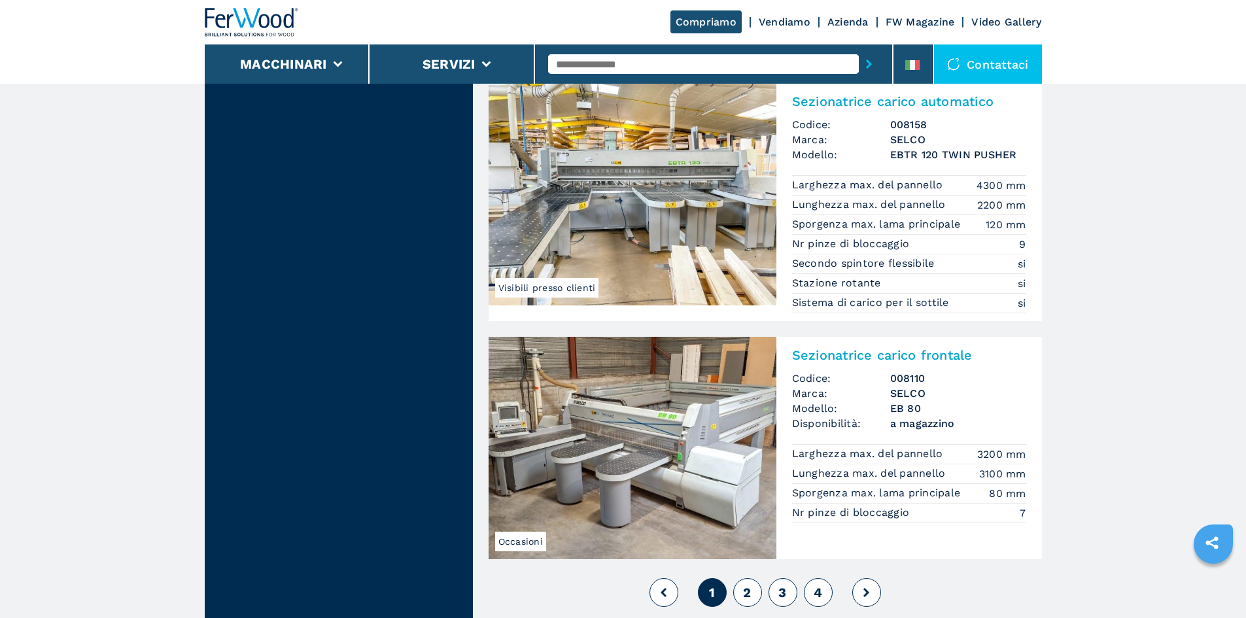
scroll to position [2814, 0]
